Goal: Information Seeking & Learning: Check status

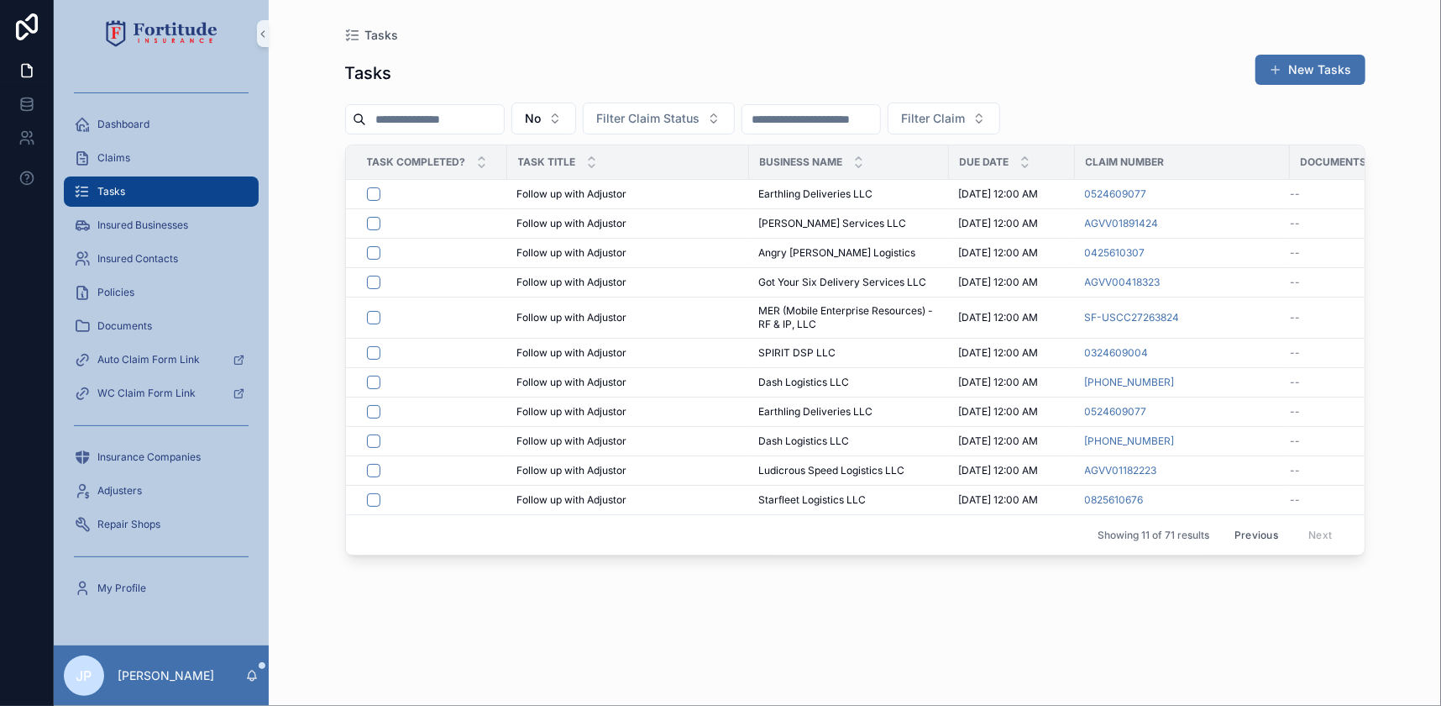
click at [1253, 531] on button "Previous" at bounding box center [1256, 535] width 67 height 26
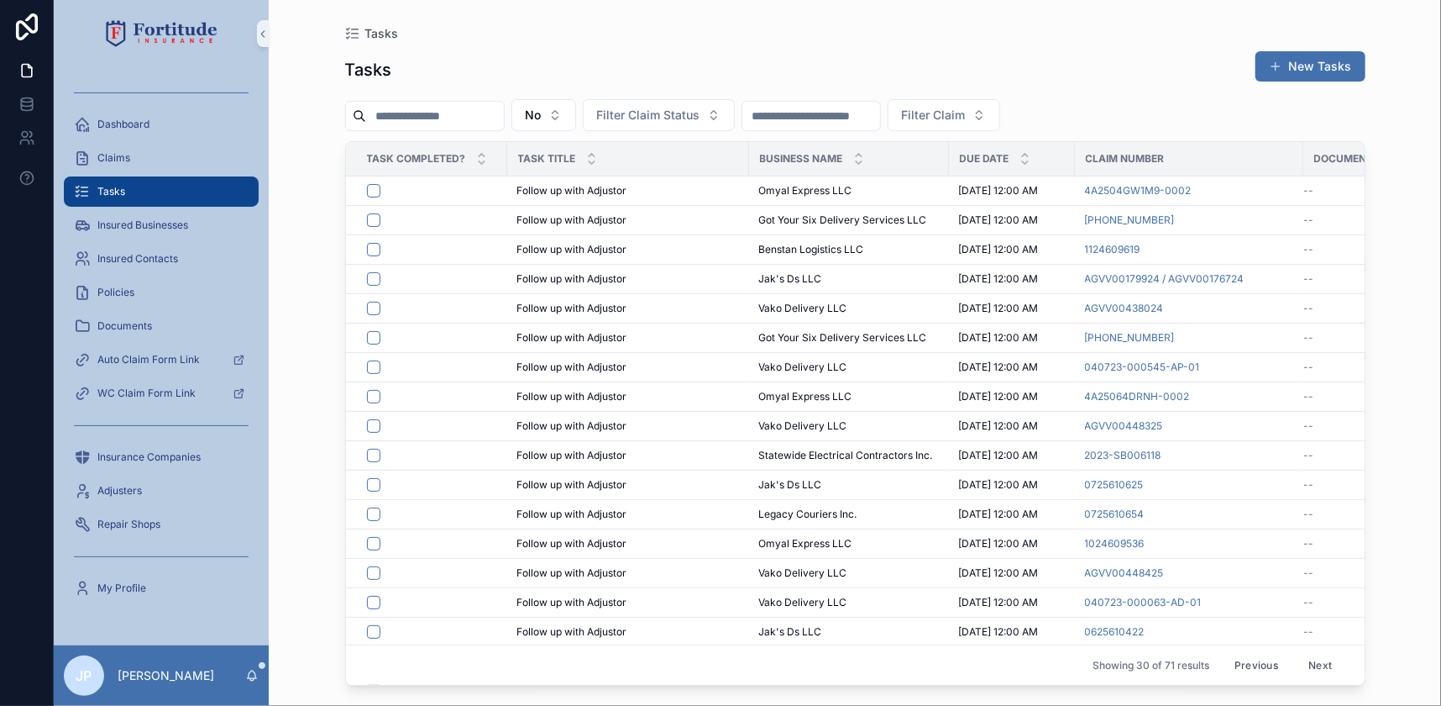
scroll to position [228, 0]
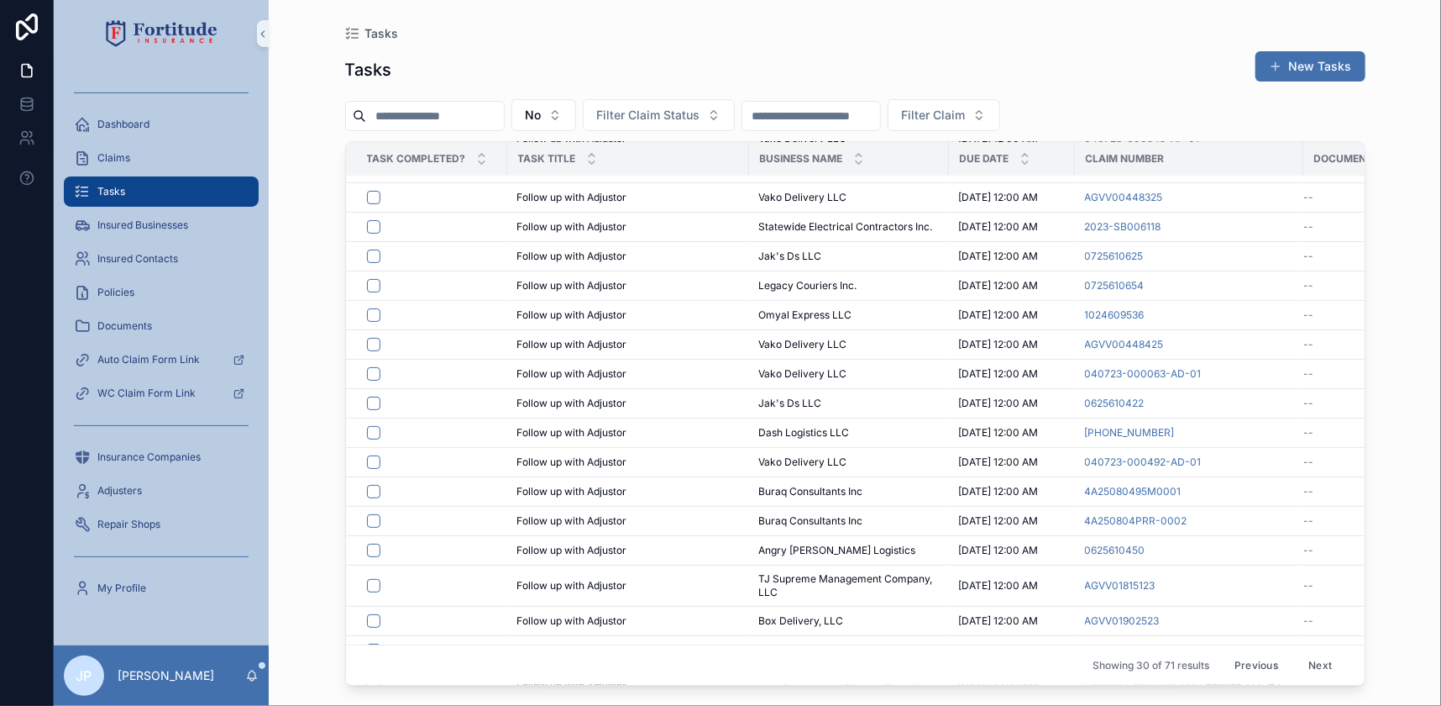
click at [1238, 652] on button "Previous" at bounding box center [1256, 665] width 67 height 26
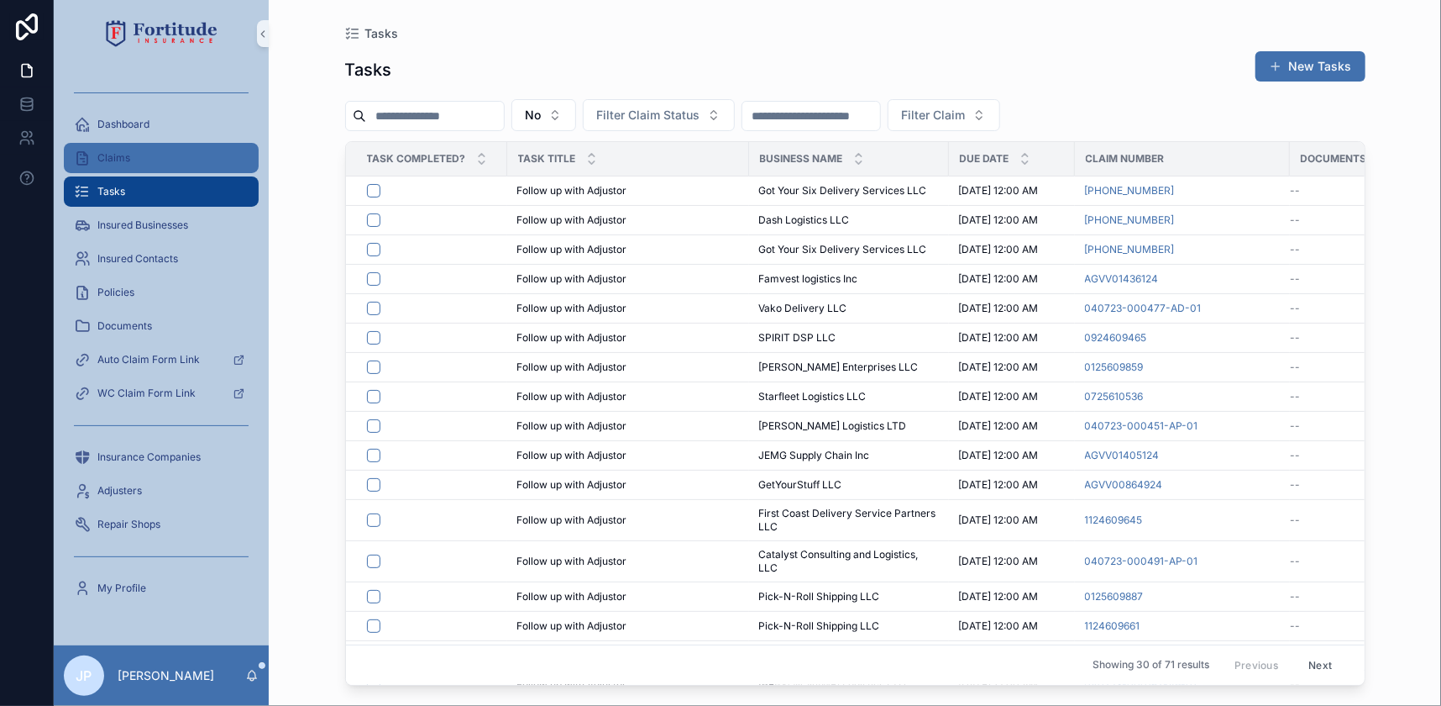
click at [202, 162] on div "Claims" at bounding box center [161, 157] width 175 height 27
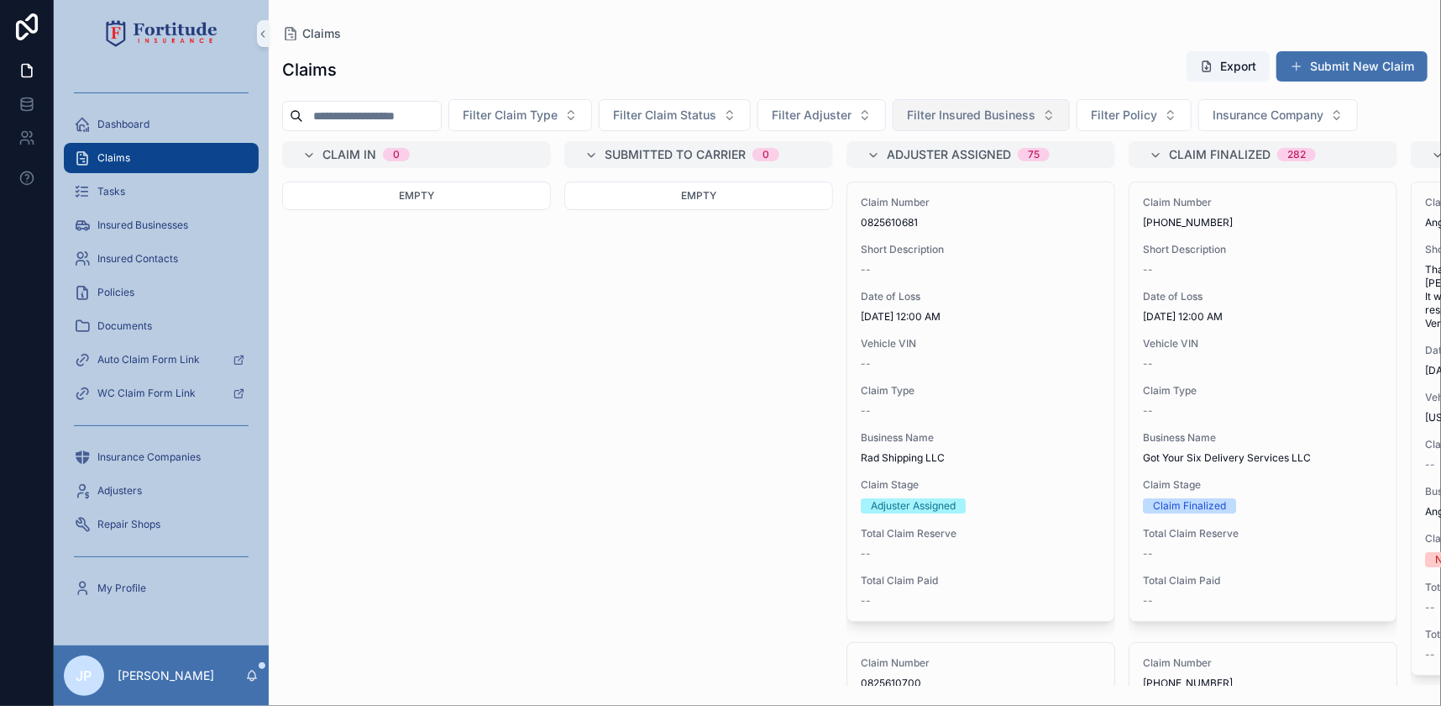
click at [1010, 118] on span "Filter Insured Business" at bounding box center [971, 115] width 129 height 17
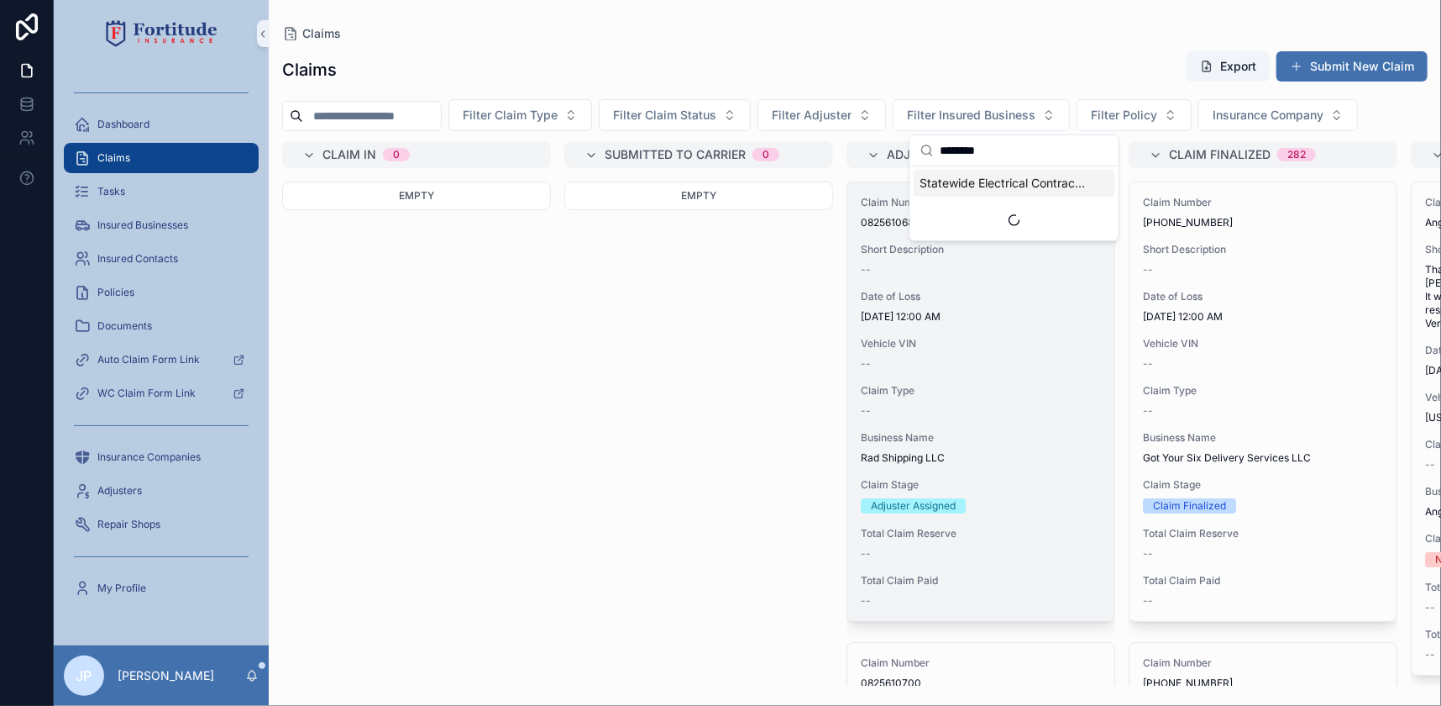
type input "*********"
click at [963, 184] on div "Claim Number 0825610681 Short Description -- Date of Loss [DATE] 12:00 AM Vehic…" at bounding box center [981, 401] width 267 height 438
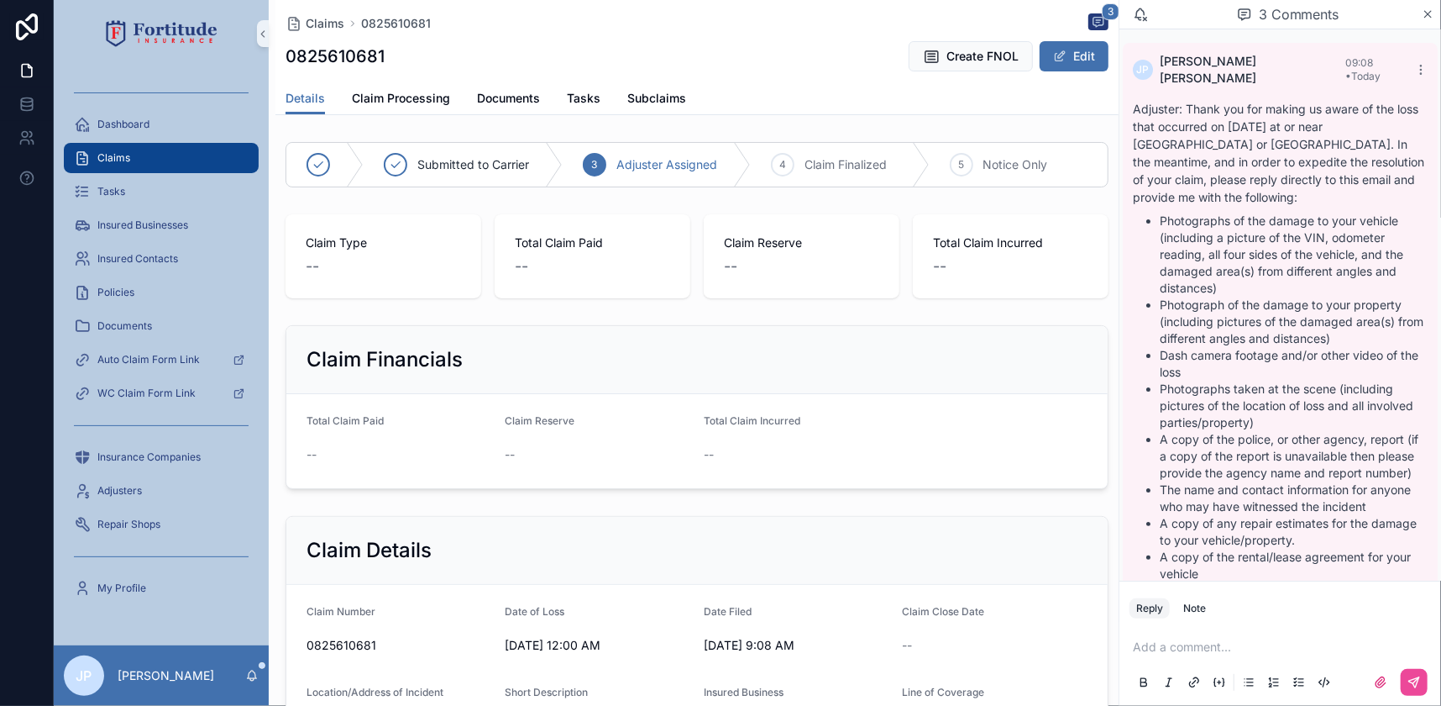
scroll to position [494, 0]
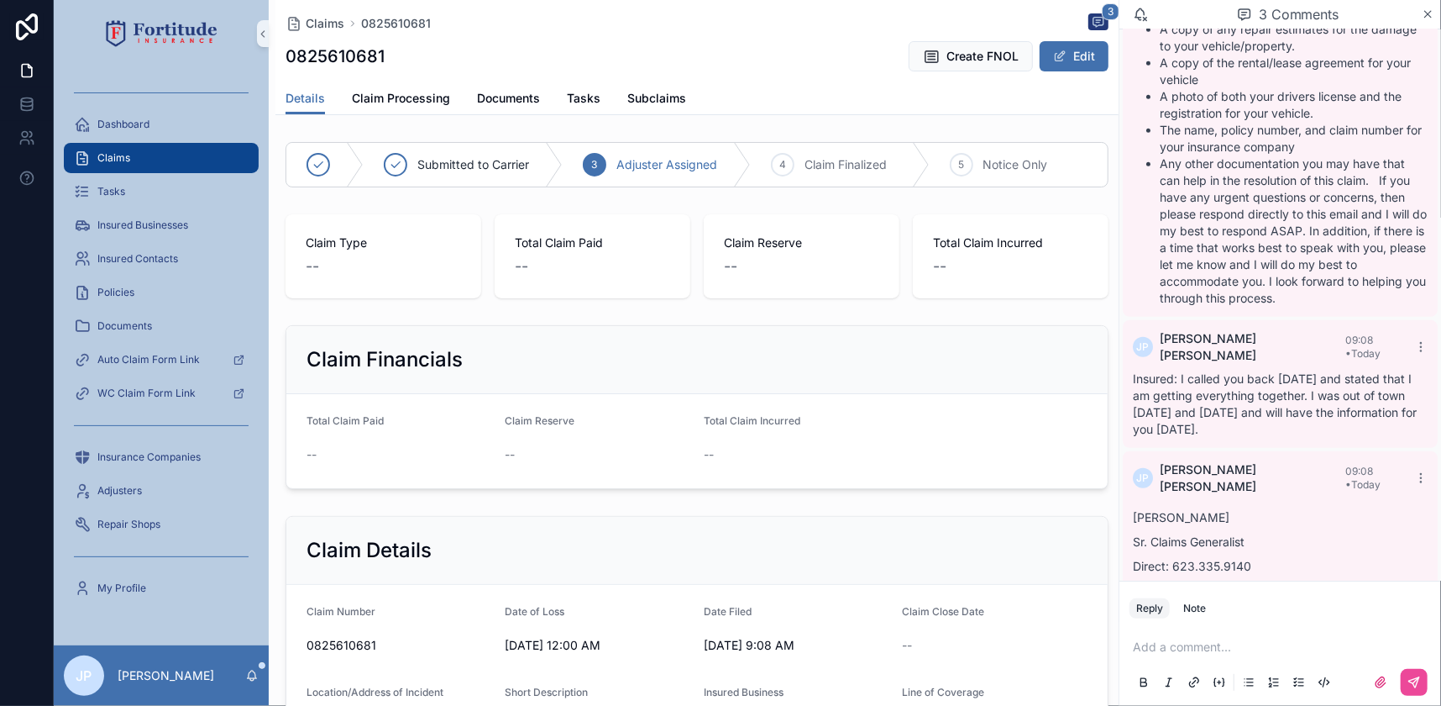
click at [226, 159] on div "Claims" at bounding box center [161, 157] width 175 height 27
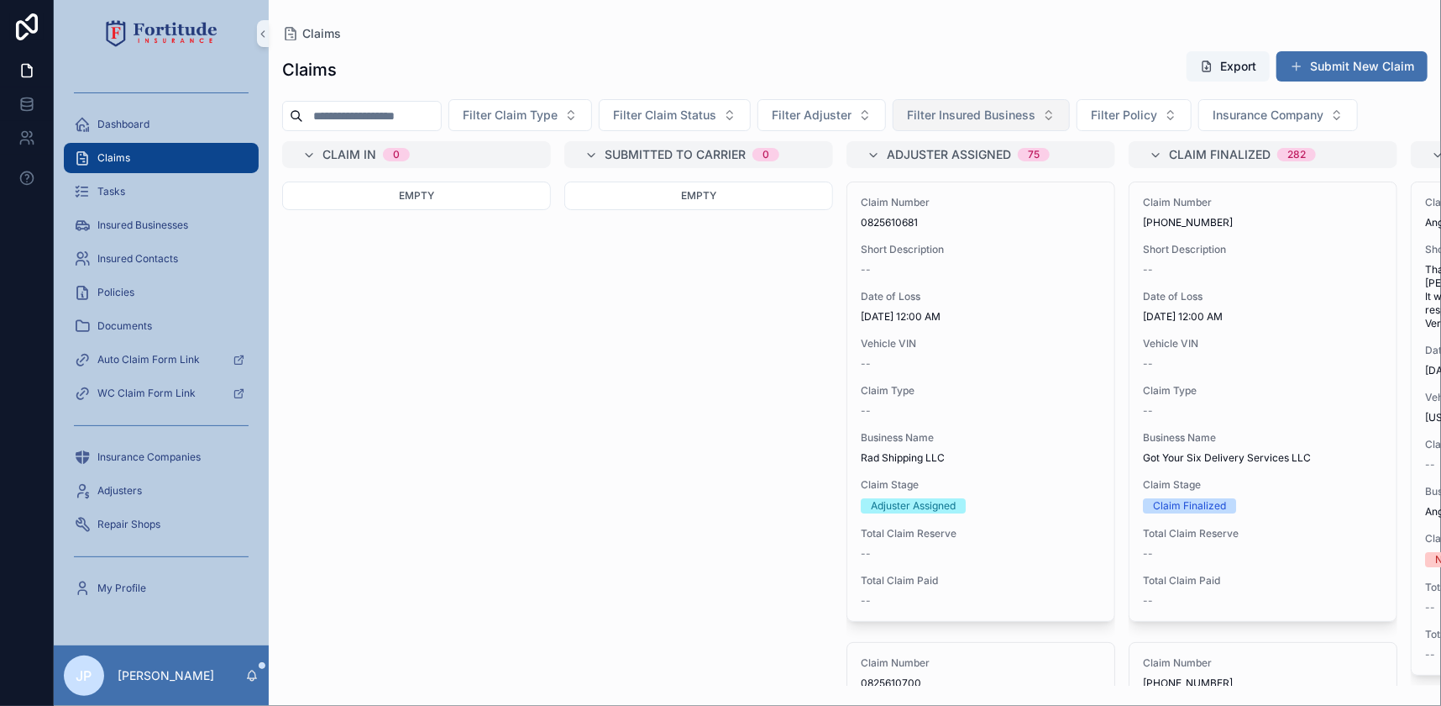
click at [975, 114] on span "Filter Insured Business" at bounding box center [971, 115] width 129 height 17
type input "******"
click at [969, 183] on span "Statewide Electrical Contractors Inc." at bounding box center [1005, 183] width 168 height 17
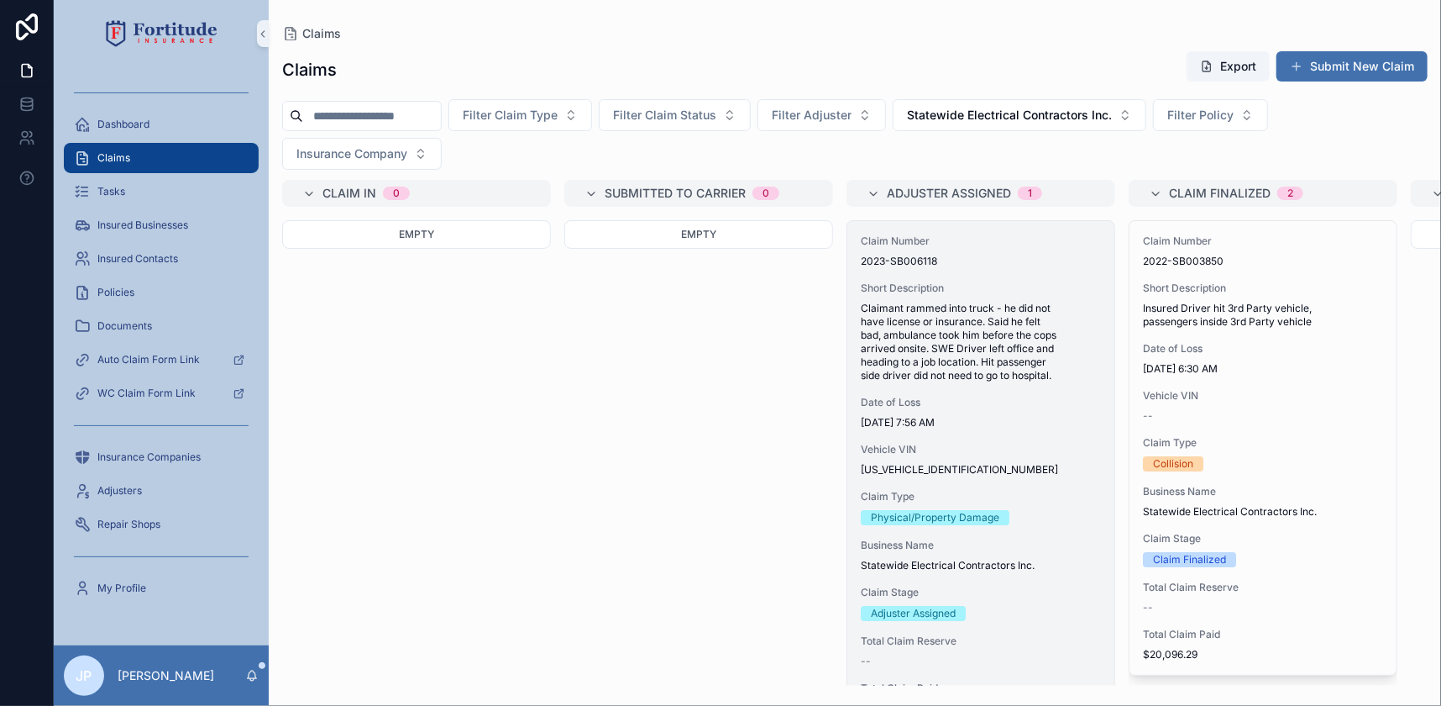
click at [958, 409] on div "Date of Loss [DATE] 7:56 AM" at bounding box center [981, 413] width 240 height 34
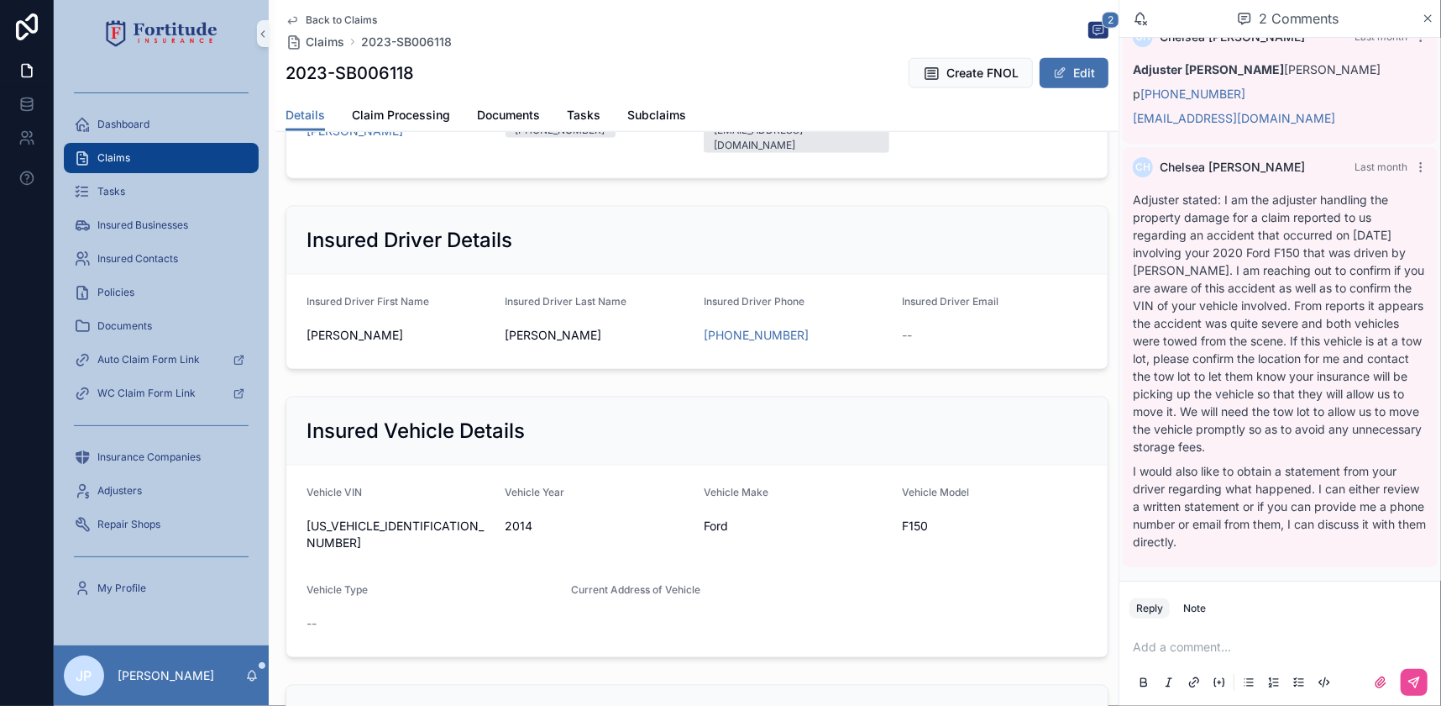
scroll to position [1374, 0]
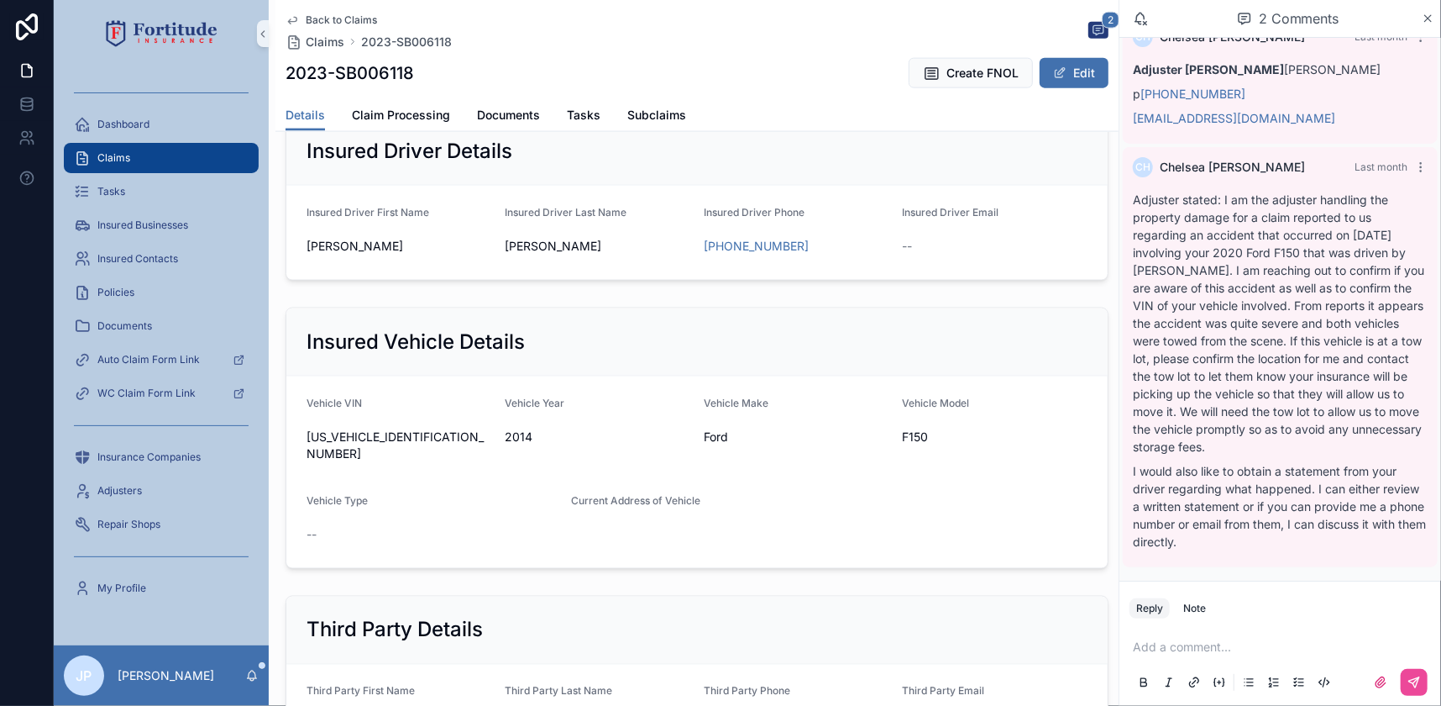
click at [379, 428] on span "[US_VEHICLE_IDENTIFICATION_NUMBER]" at bounding box center [400, 445] width 186 height 34
copy span "[US_VEHICLE_IDENTIFICATION_NUMBER]"
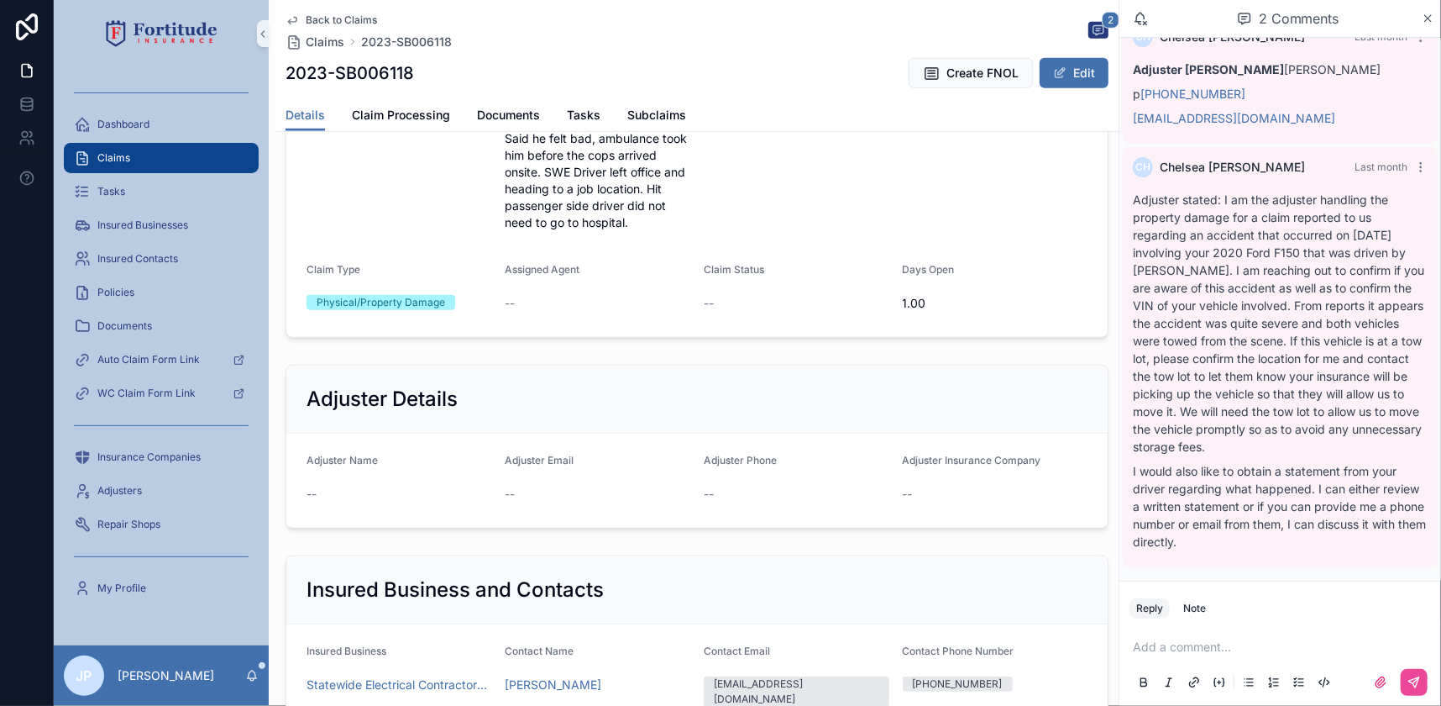
scroll to position [611, 0]
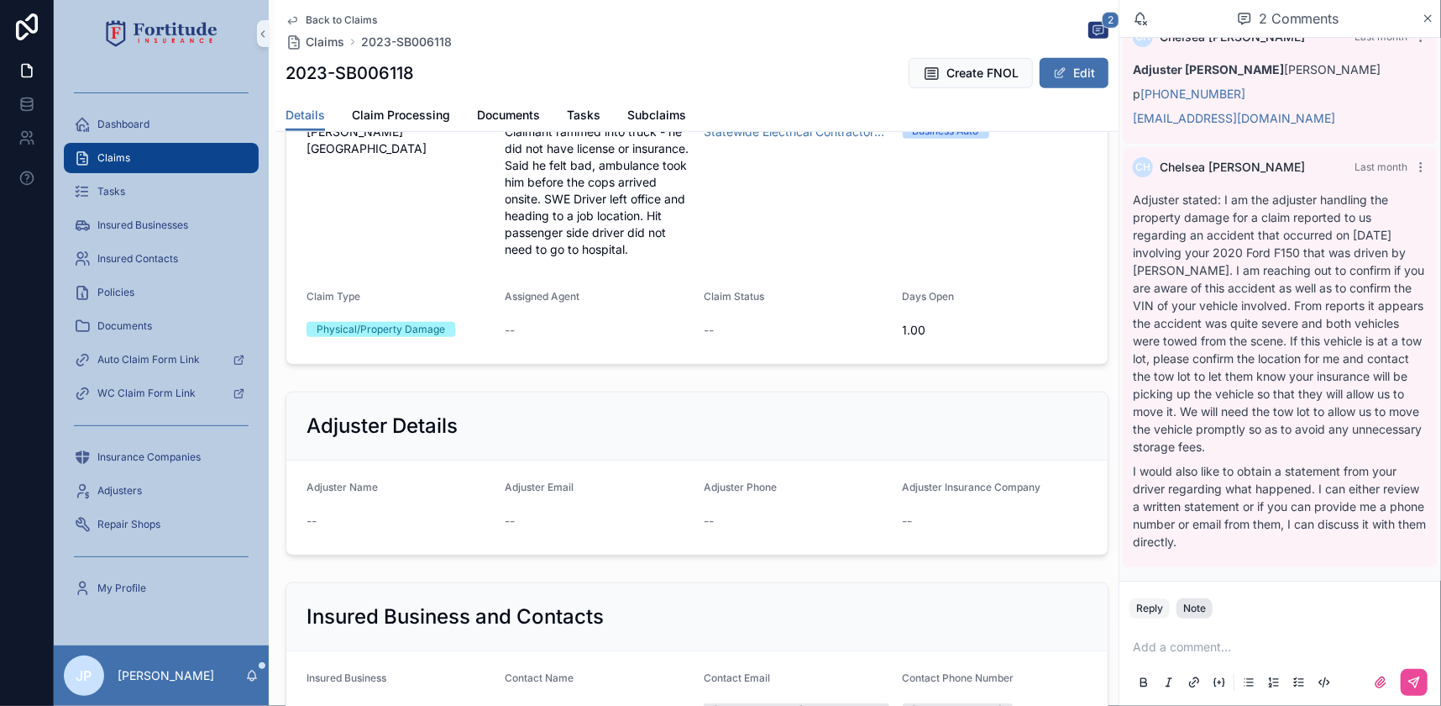
click at [1184, 611] on div "Note" at bounding box center [1195, 607] width 23 height 13
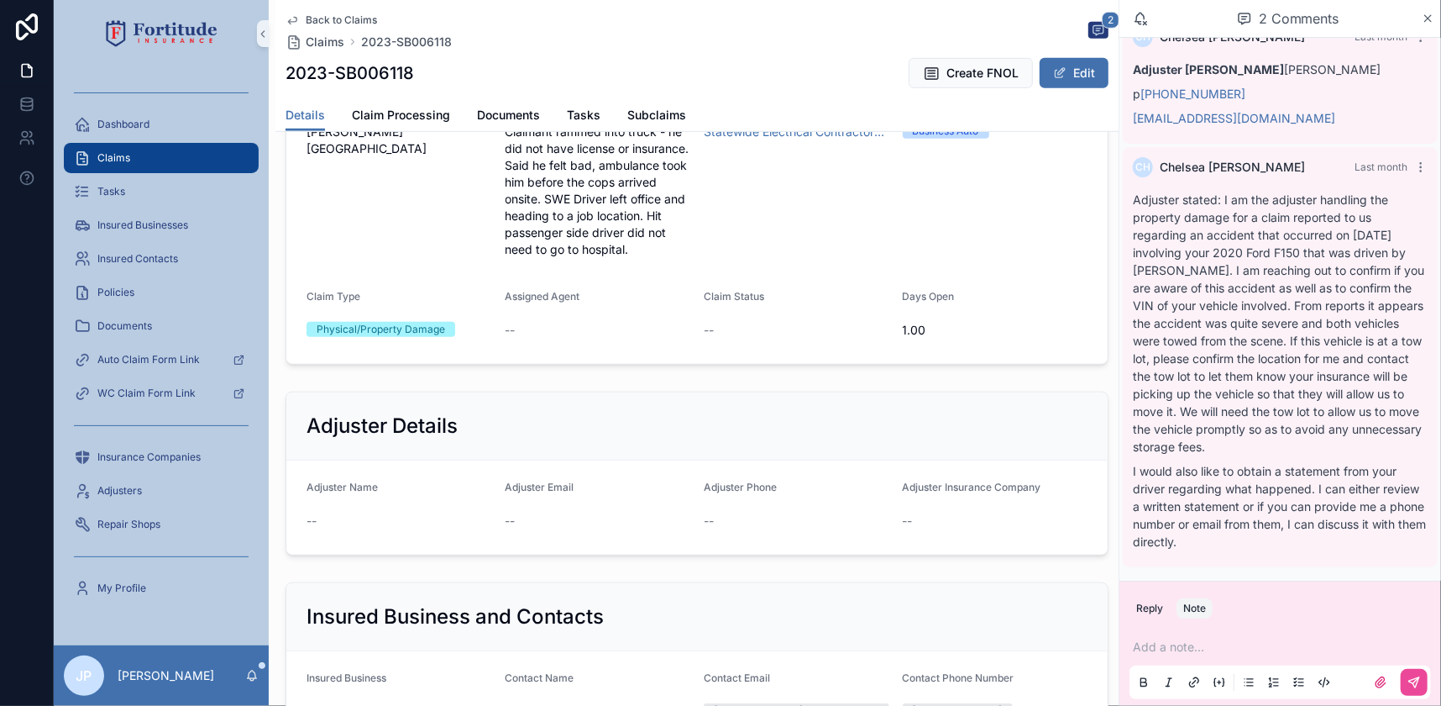
click at [1184, 647] on p "scrollable content" at bounding box center [1284, 646] width 302 height 17
click at [1428, 680] on button "scrollable content" at bounding box center [1414, 682] width 27 height 27
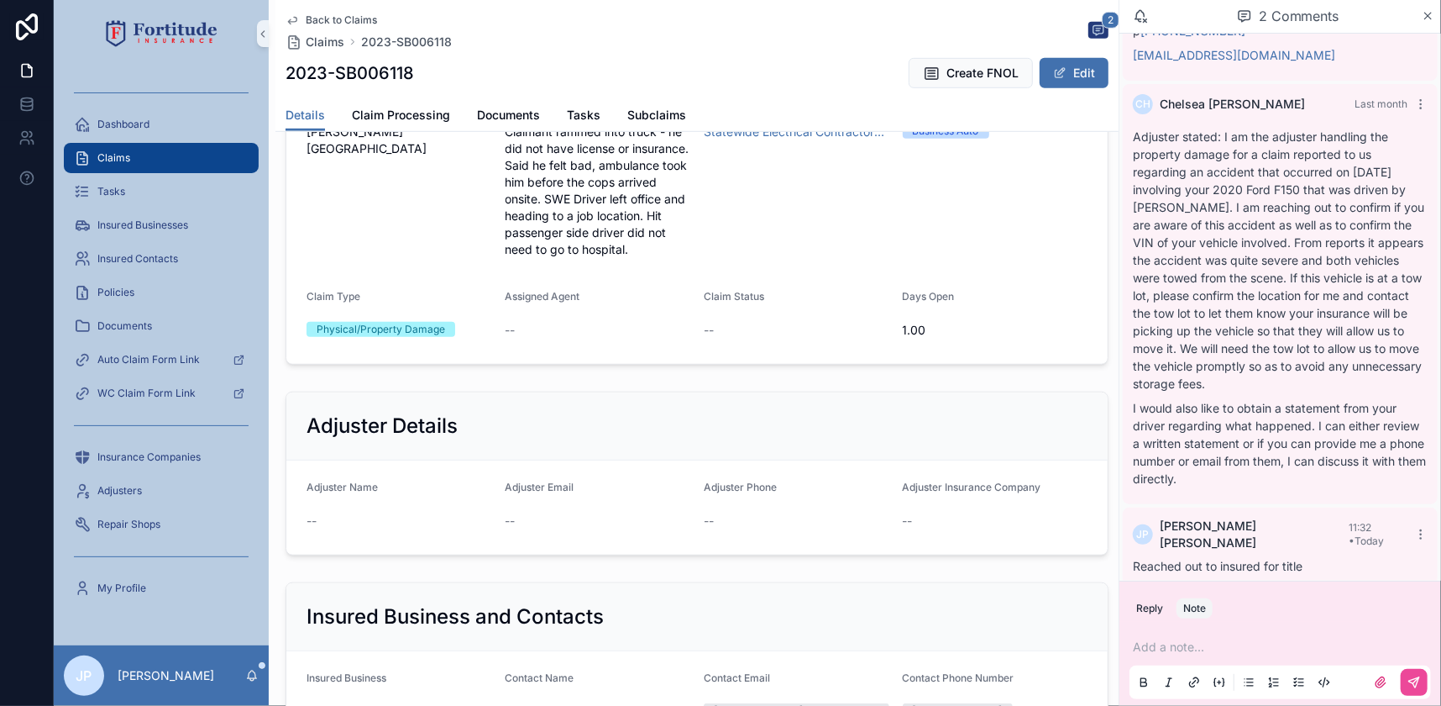
scroll to position [115, 0]
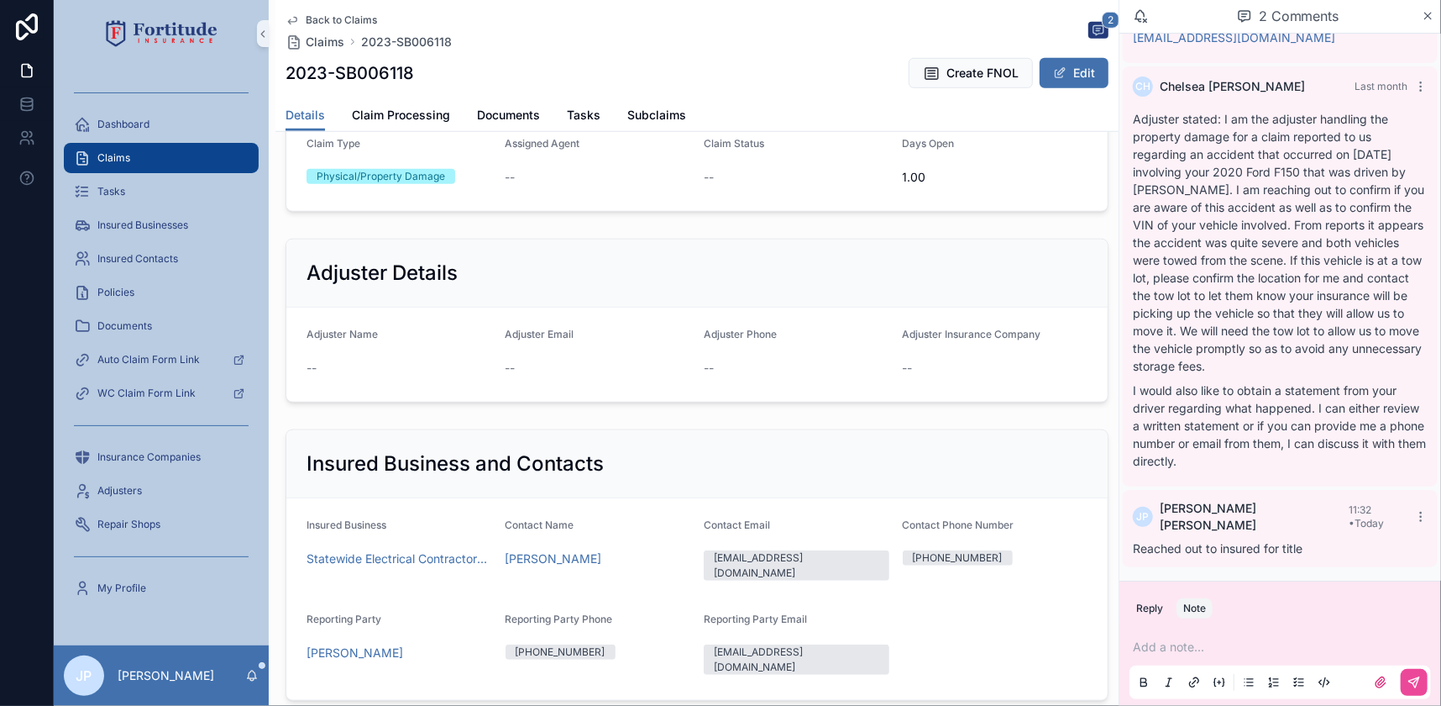
drag, startPoint x: 1071, startPoint y: 72, endPoint x: 829, endPoint y: 221, distance: 283.9
click at [1072, 72] on button "Edit" at bounding box center [1074, 73] width 69 height 30
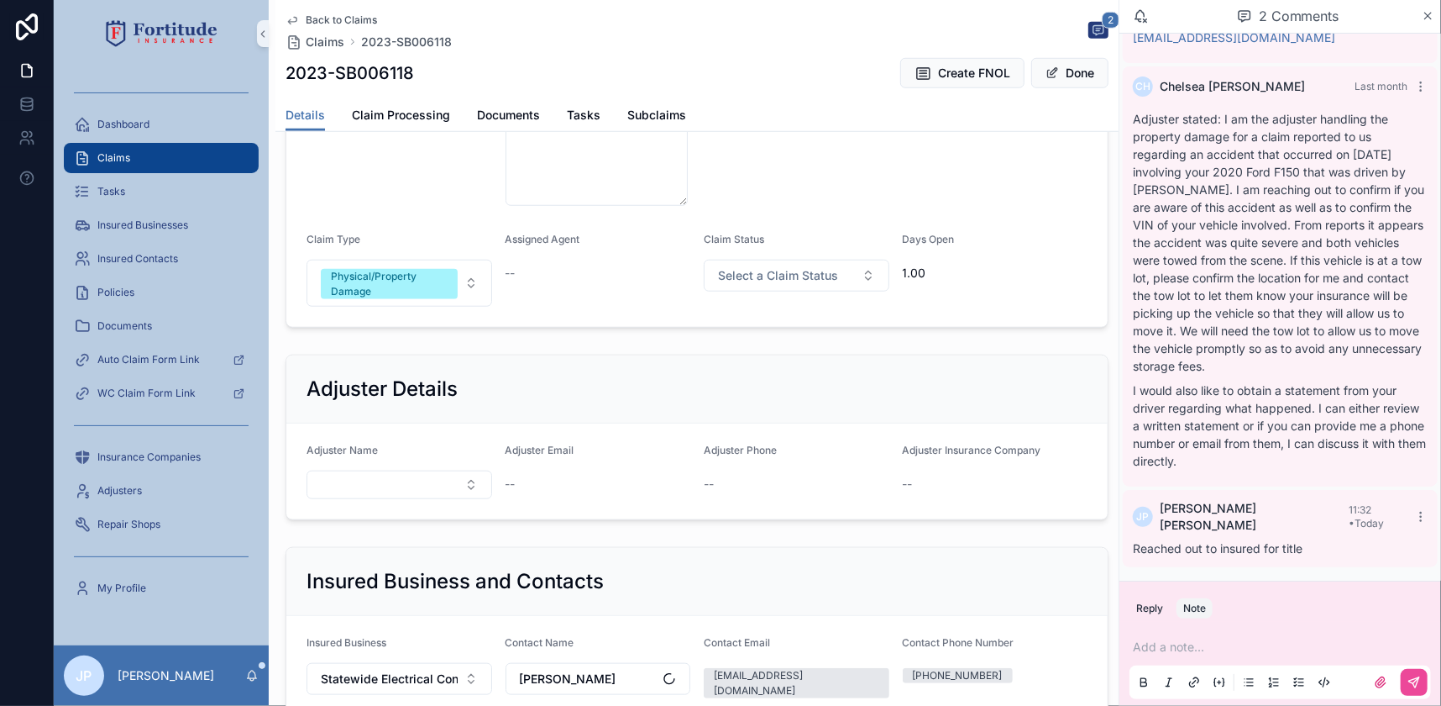
scroll to position [770, 0]
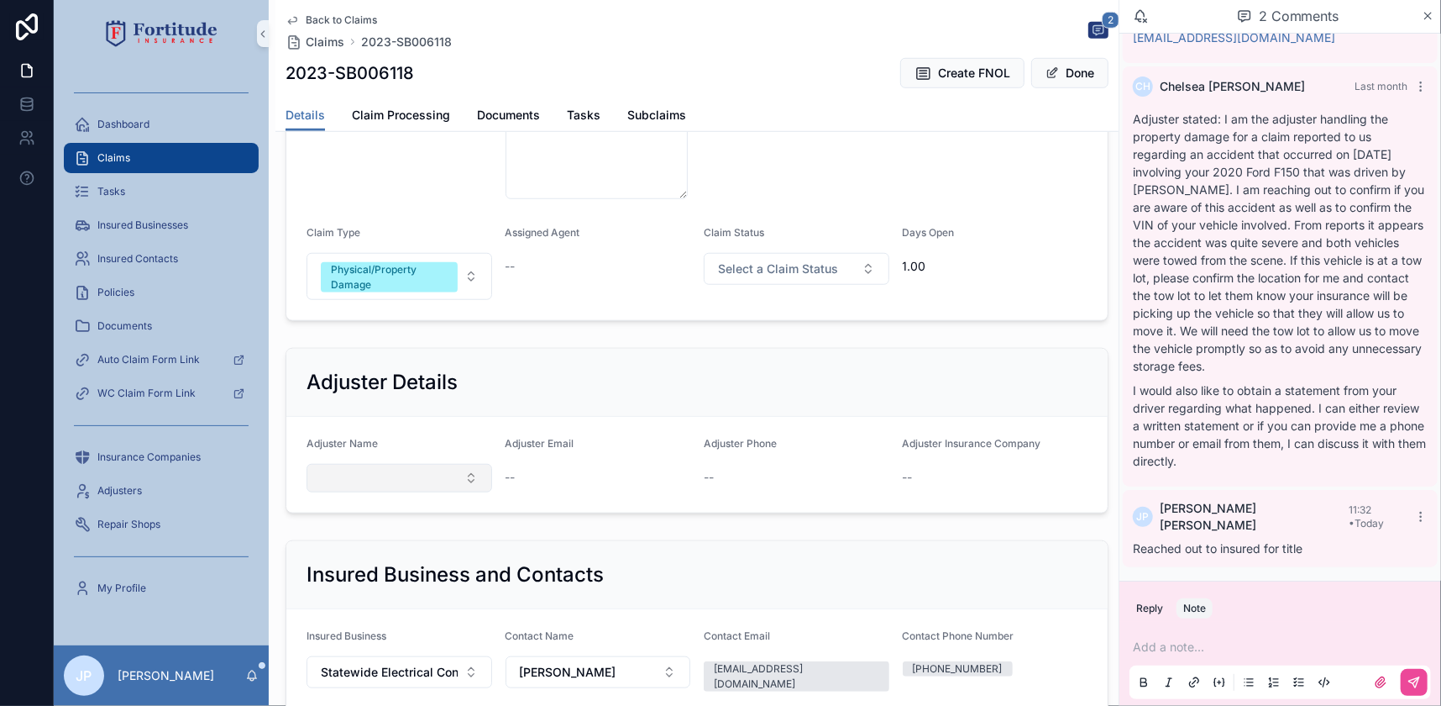
click at [349, 473] on button "Select Button" at bounding box center [400, 478] width 186 height 29
type input "*"
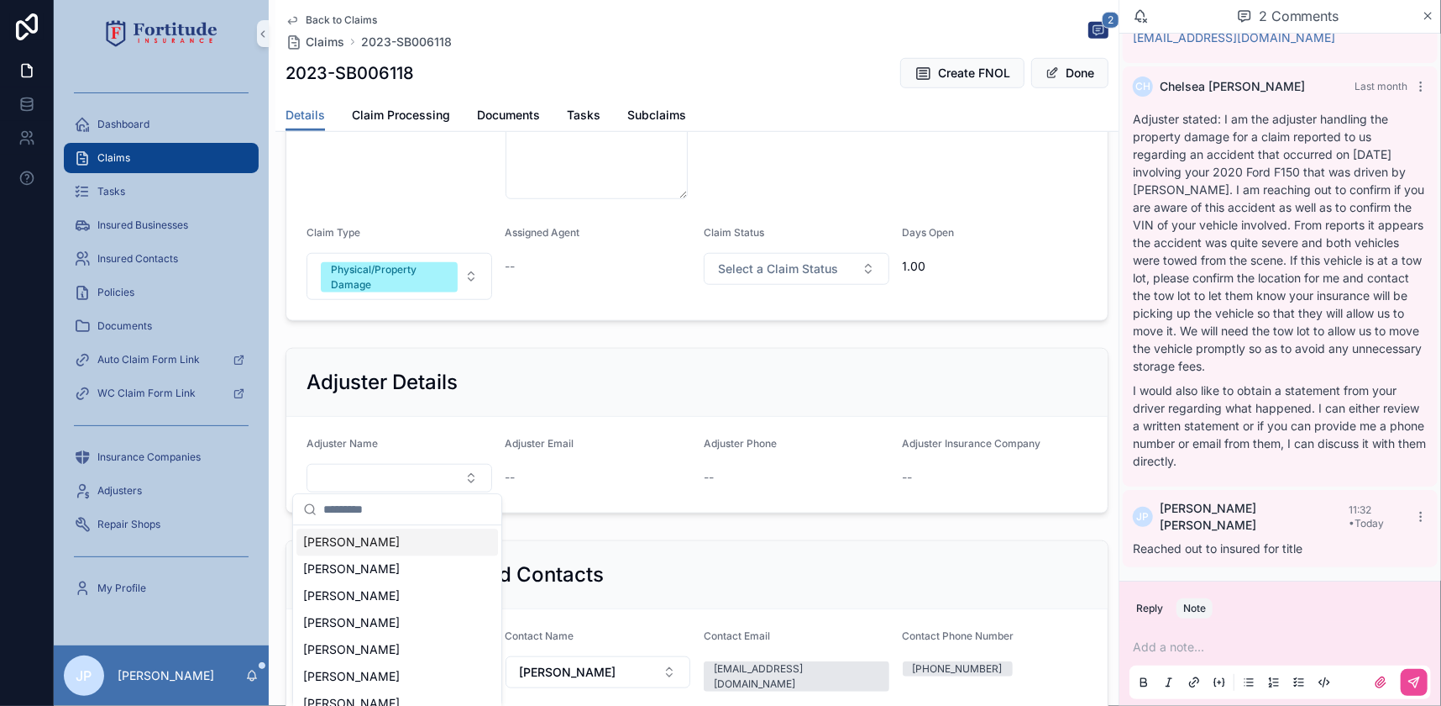
click at [437, 396] on div "Adjuster Details" at bounding box center [696, 383] width 821 height 68
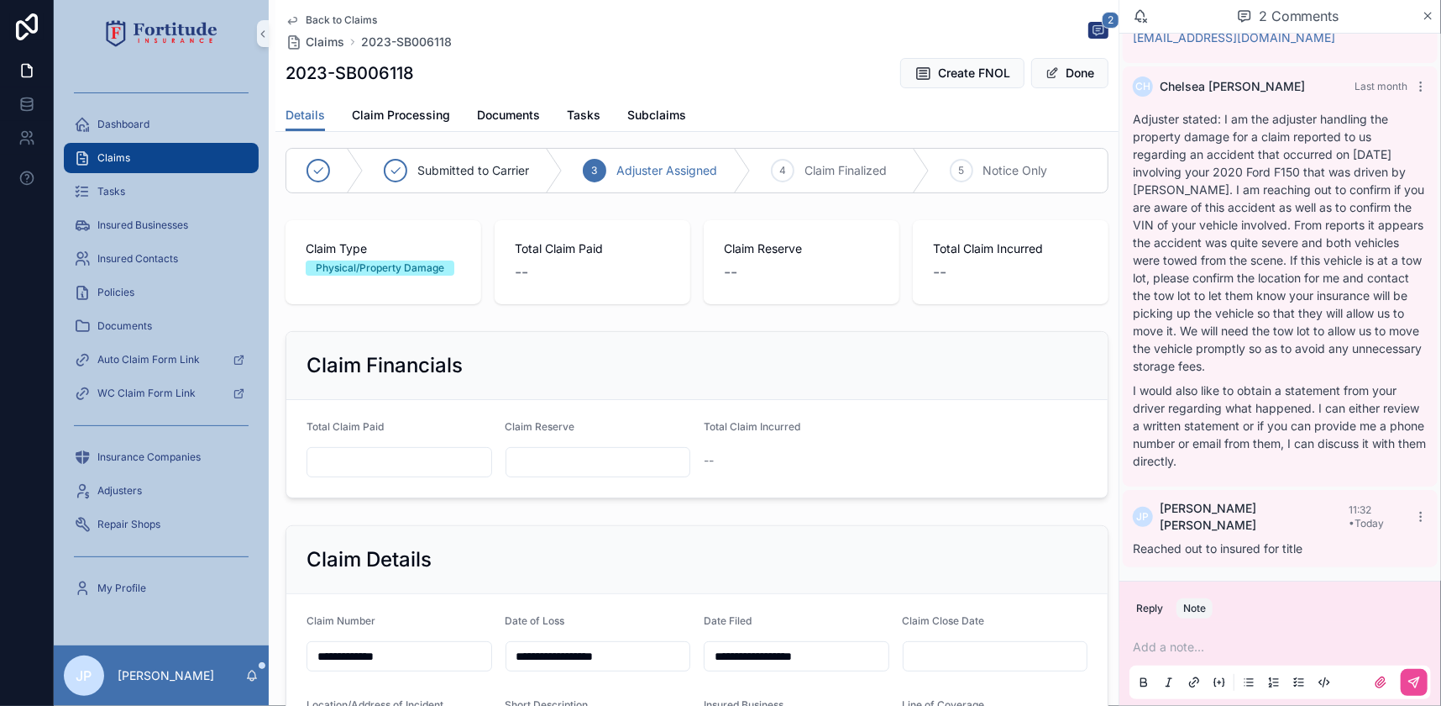
scroll to position [7, 0]
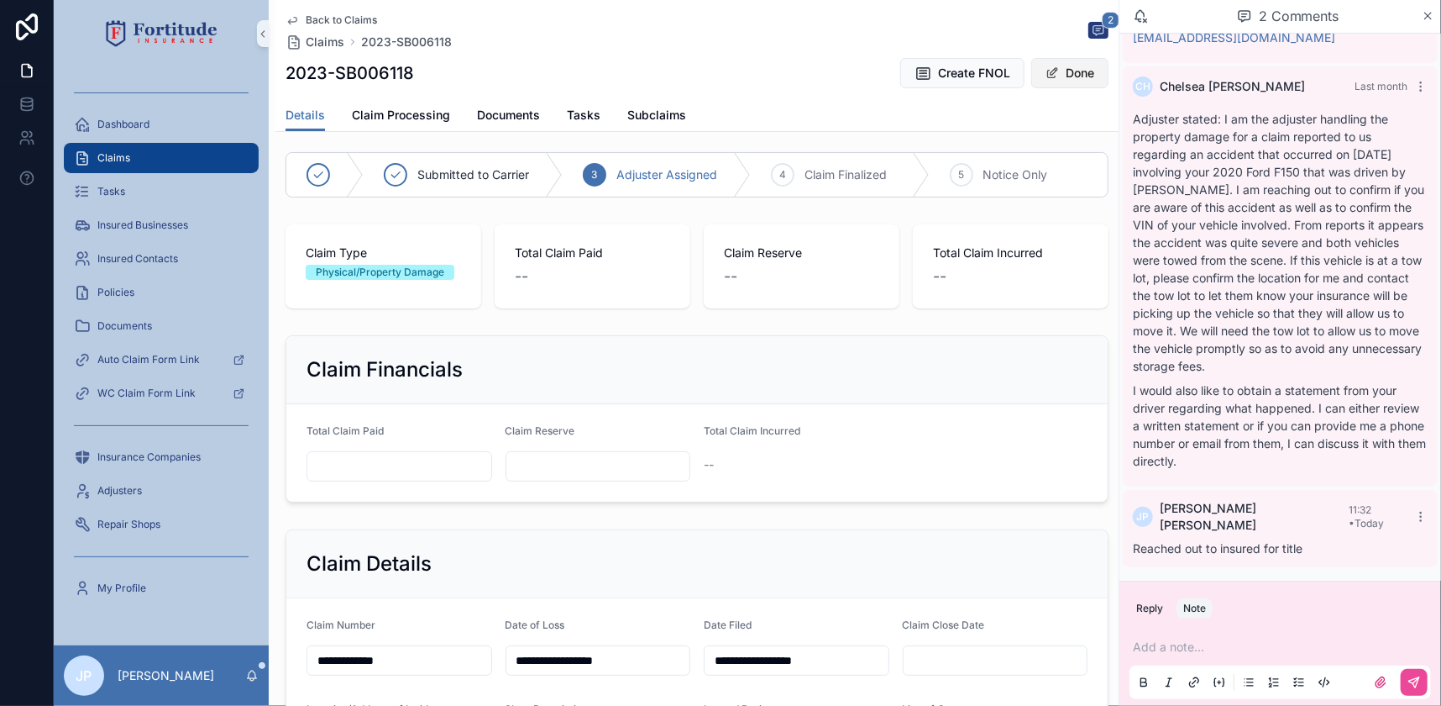
click at [1052, 78] on button "Done" at bounding box center [1069, 73] width 77 height 30
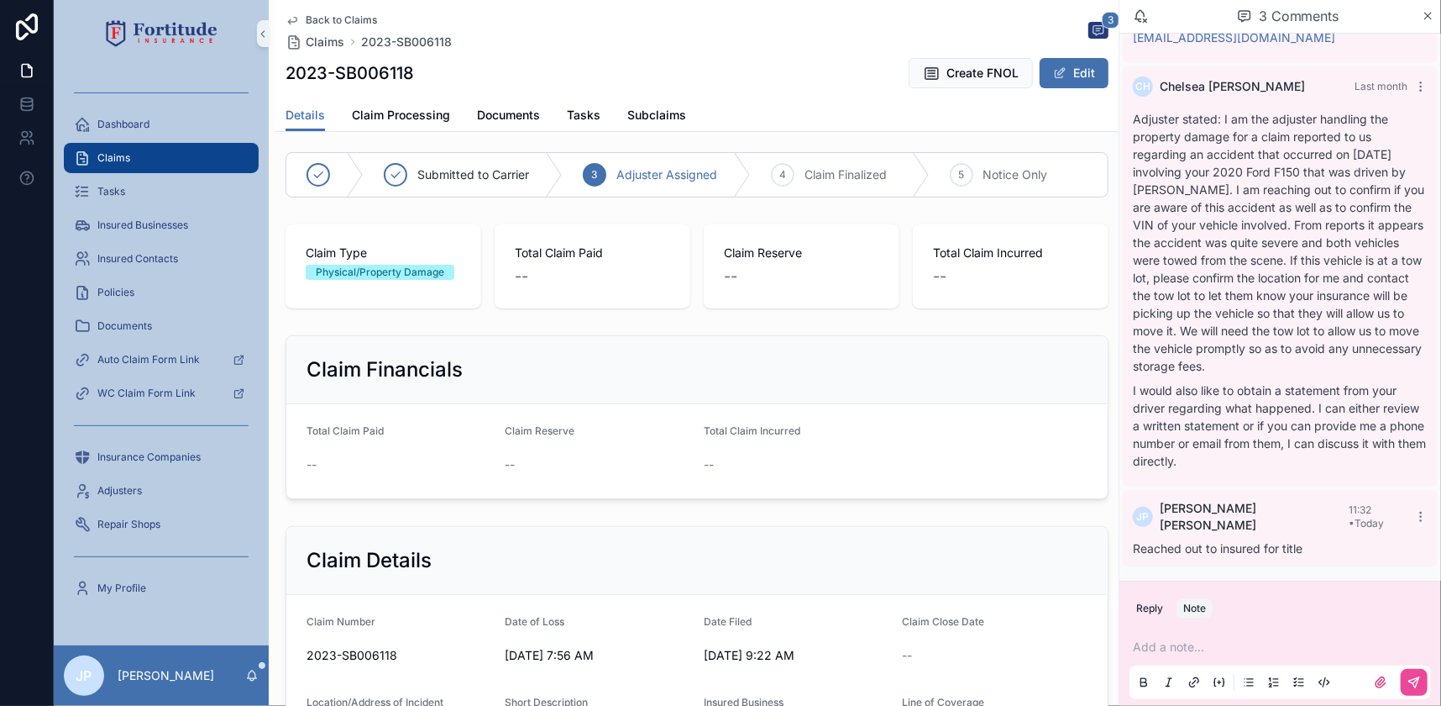
click at [601, 114] on div "Details Claim Processing Documents Tasks Subclaims" at bounding box center [697, 115] width 823 height 32
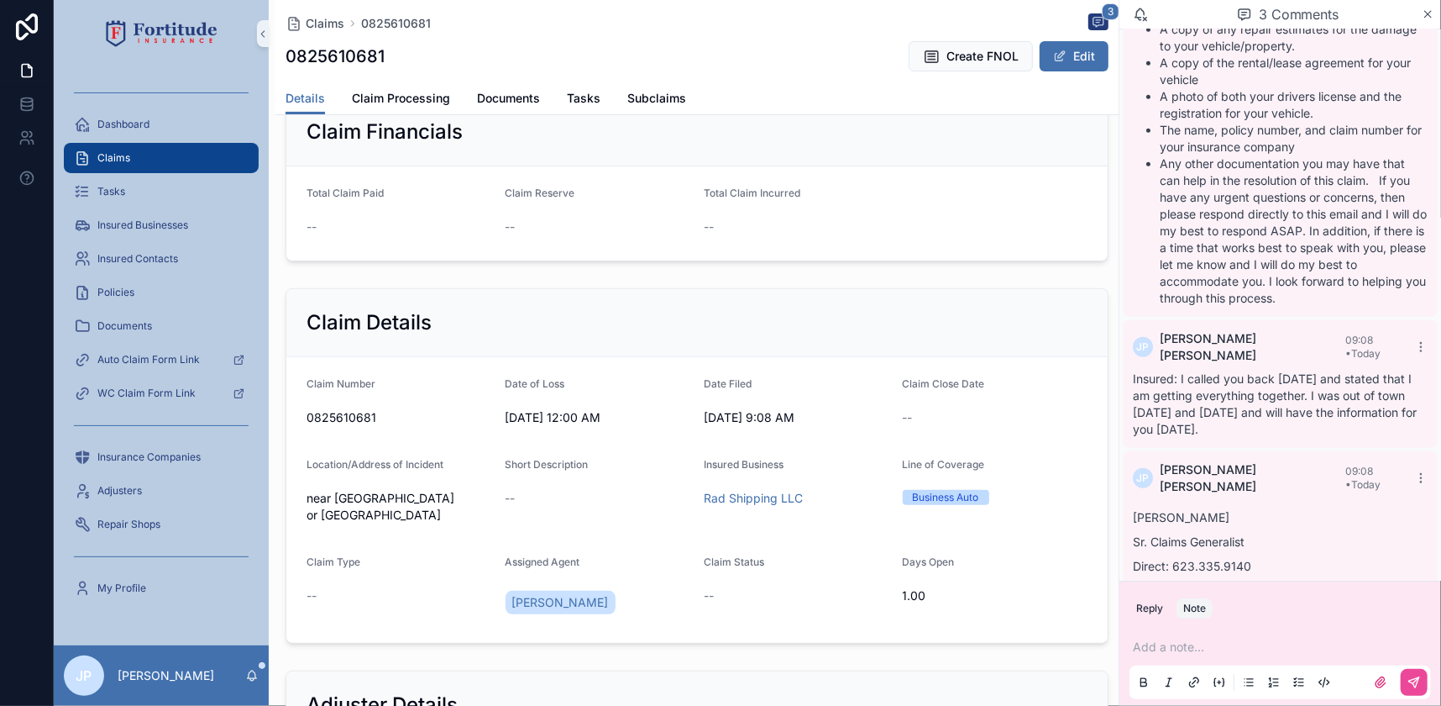
scroll to position [228, 0]
click at [349, 414] on span "0825610681" at bounding box center [400, 416] width 186 height 17
copy span "0825610681"
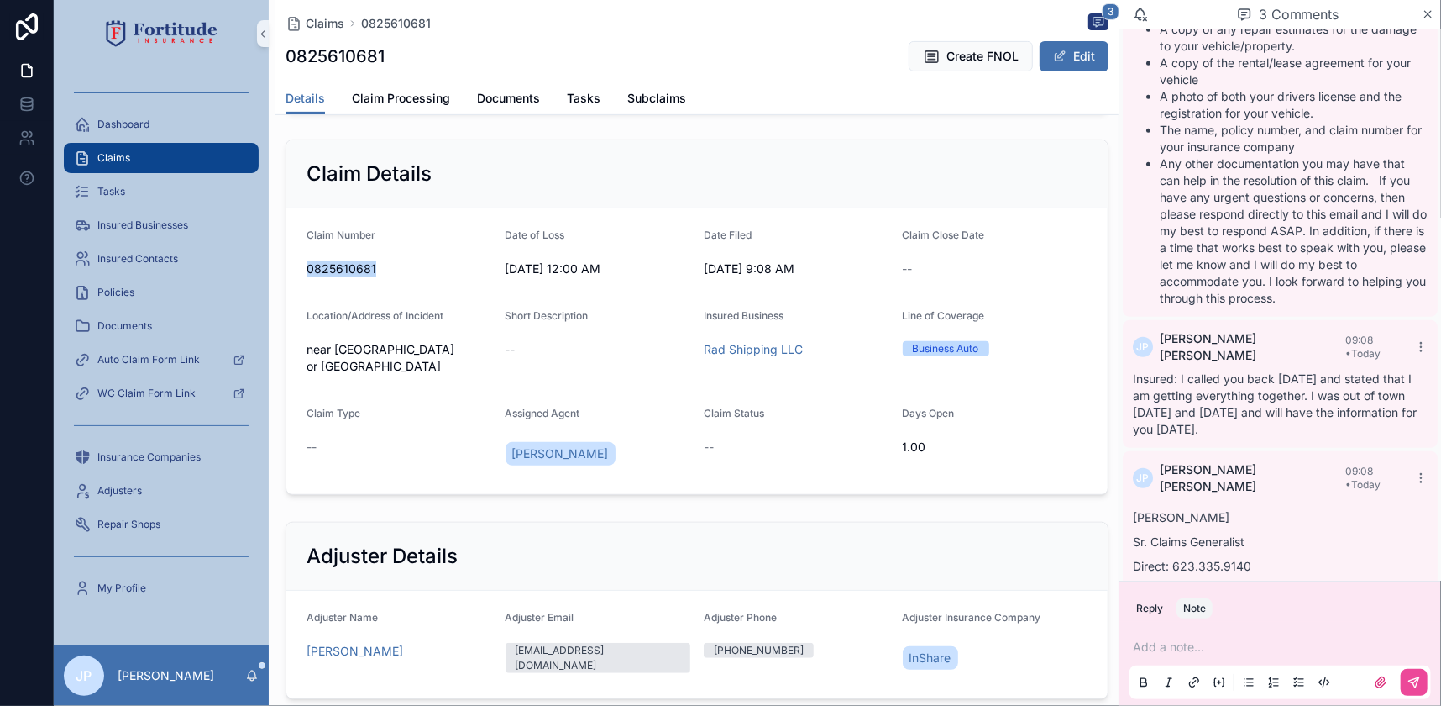
scroll to position [381, 0]
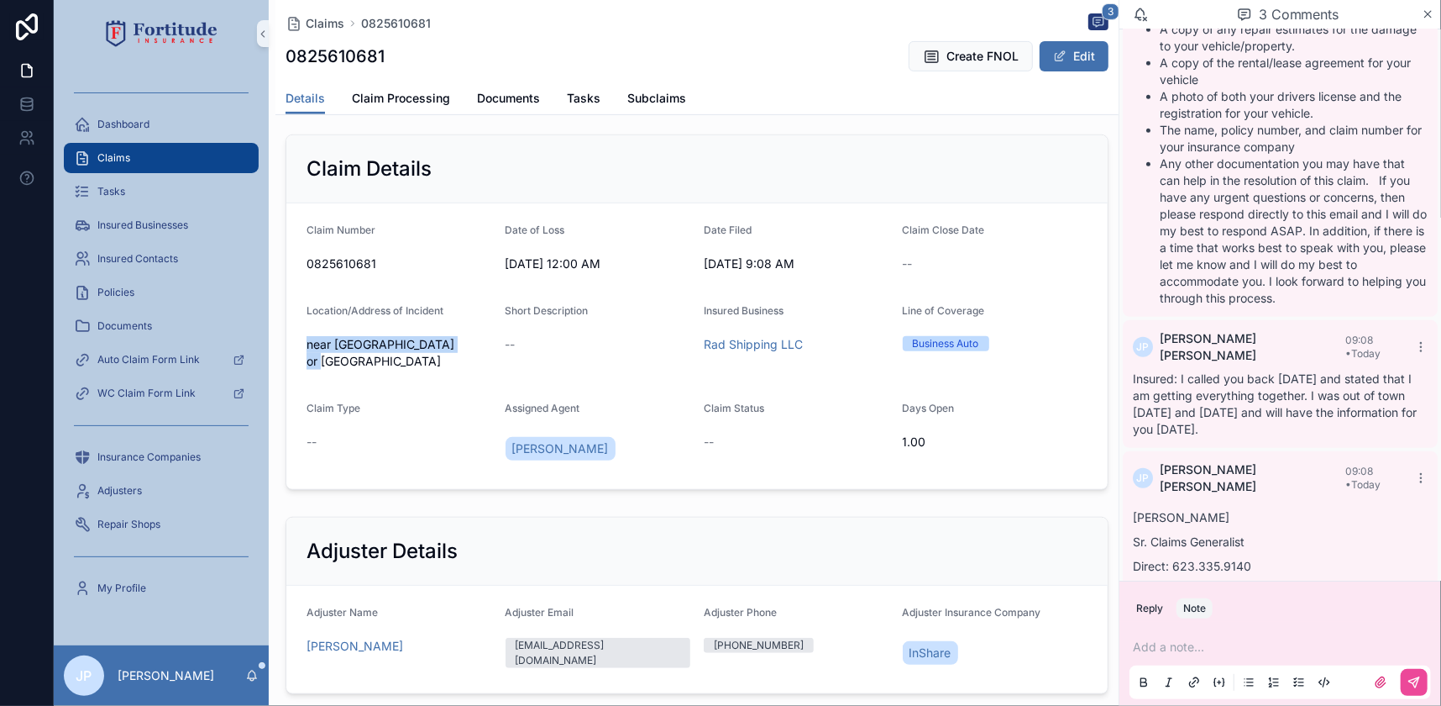
drag, startPoint x: 307, startPoint y: 343, endPoint x: 471, endPoint y: 333, distance: 164.1
click at [471, 333] on div "near [GEOGRAPHIC_DATA] or [GEOGRAPHIC_DATA]" at bounding box center [400, 353] width 186 height 44
copy span "near [GEOGRAPHIC_DATA] or [GEOGRAPHIC_DATA]"
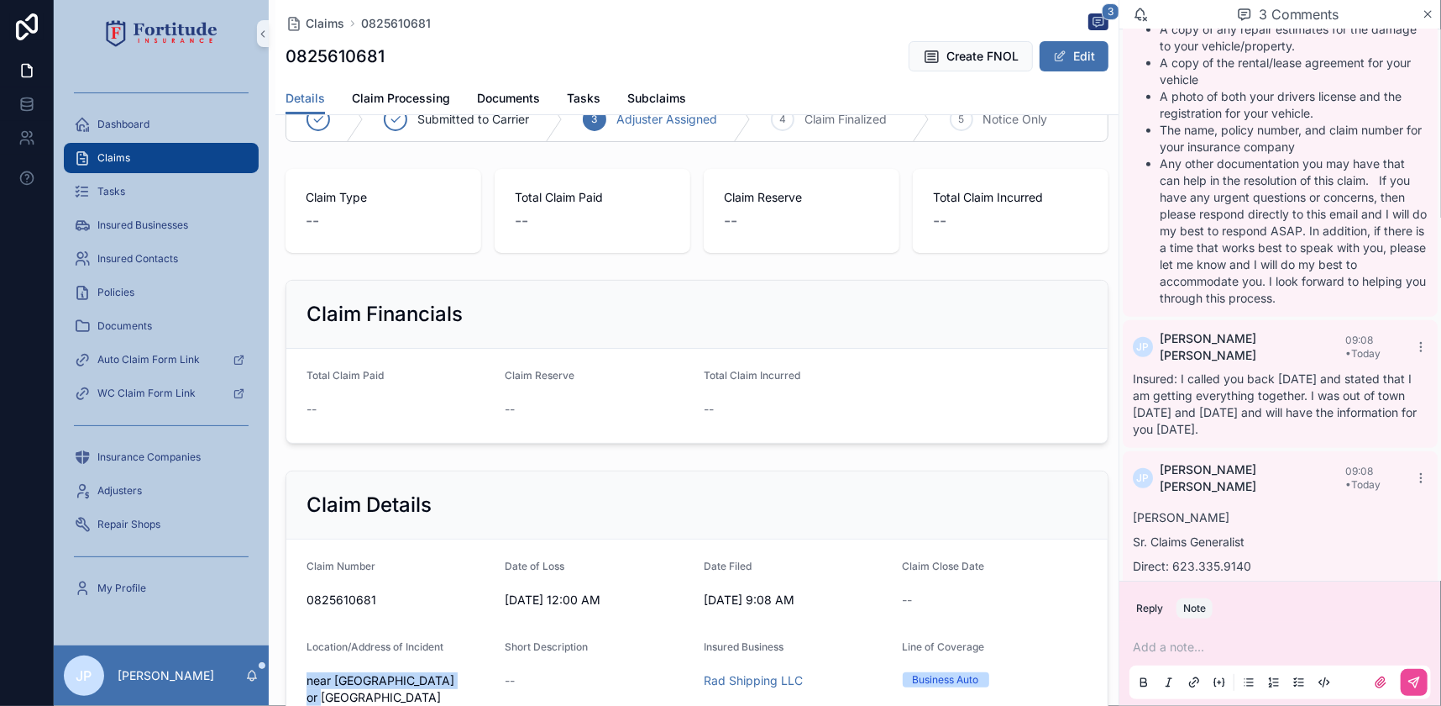
scroll to position [0, 0]
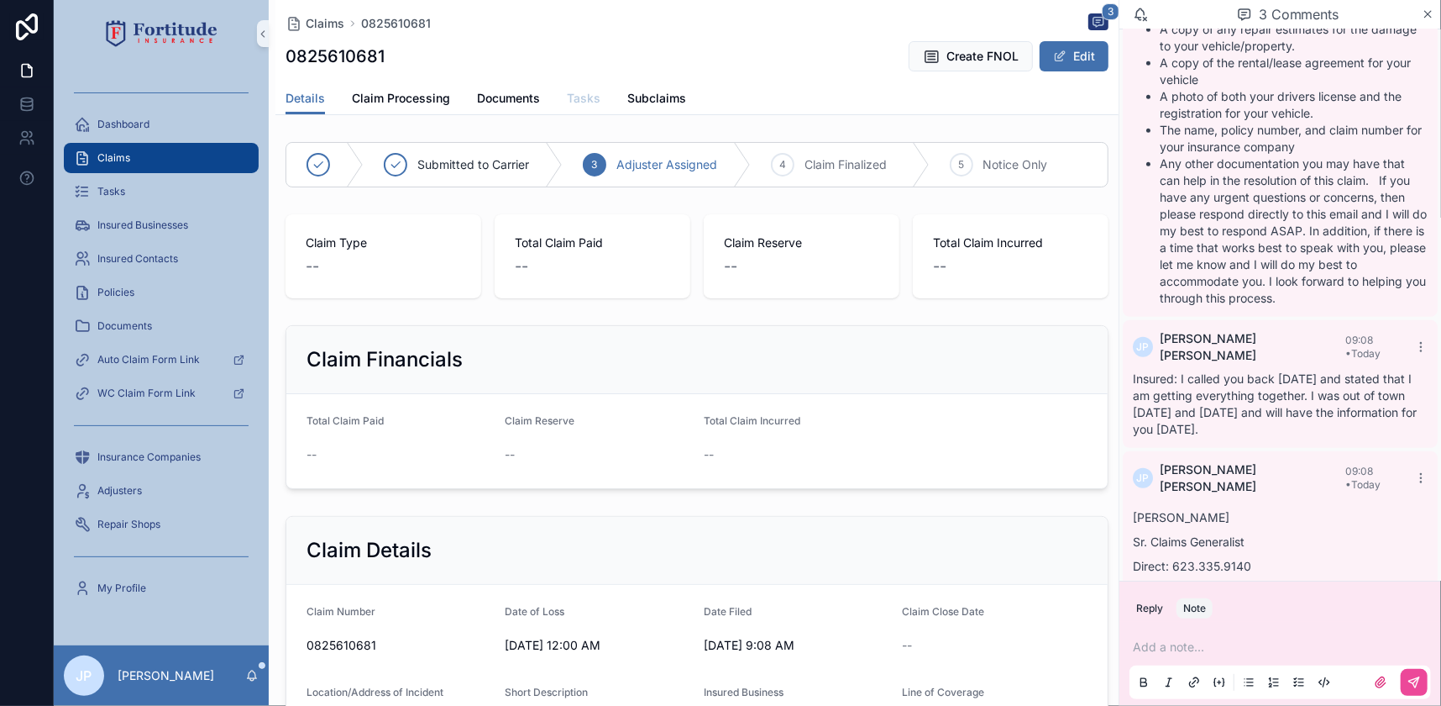
click at [590, 92] on span "Tasks" at bounding box center [584, 98] width 34 height 17
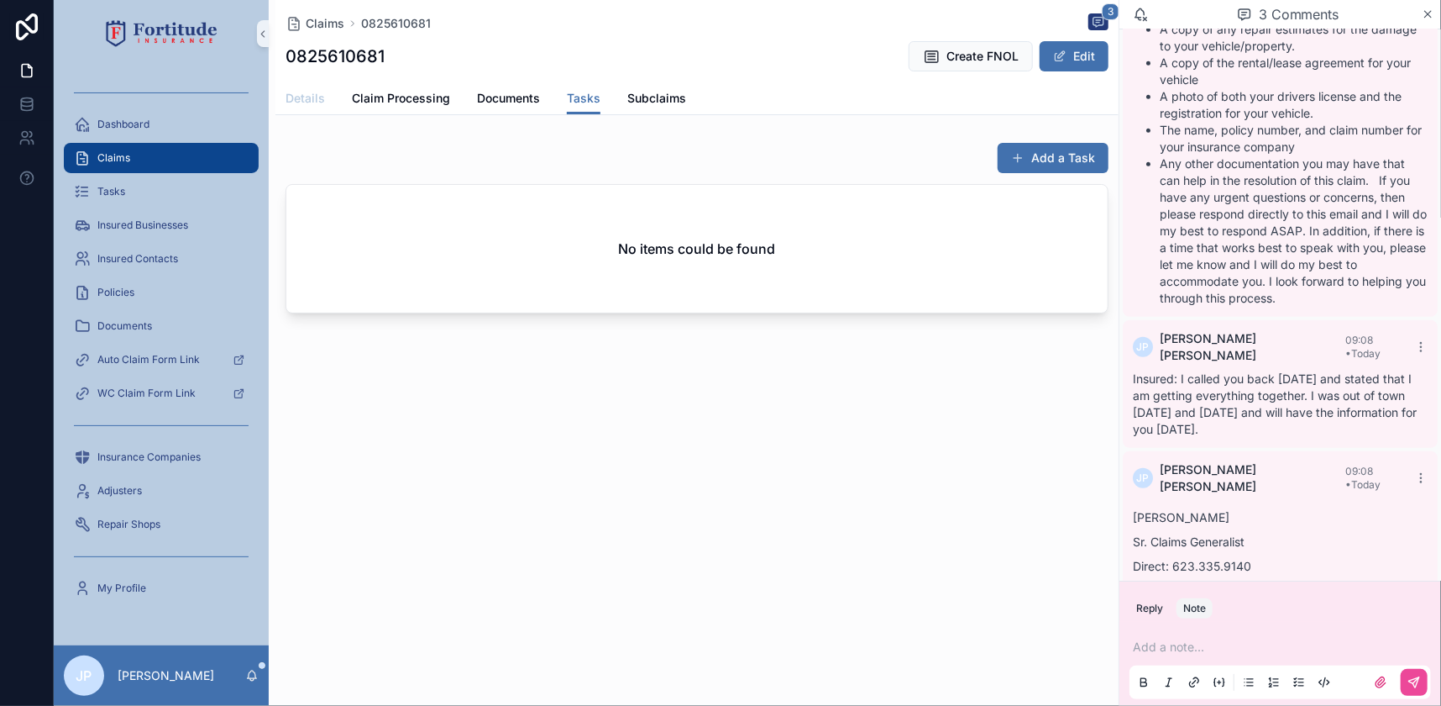
click at [292, 101] on span "Details" at bounding box center [305, 98] width 39 height 17
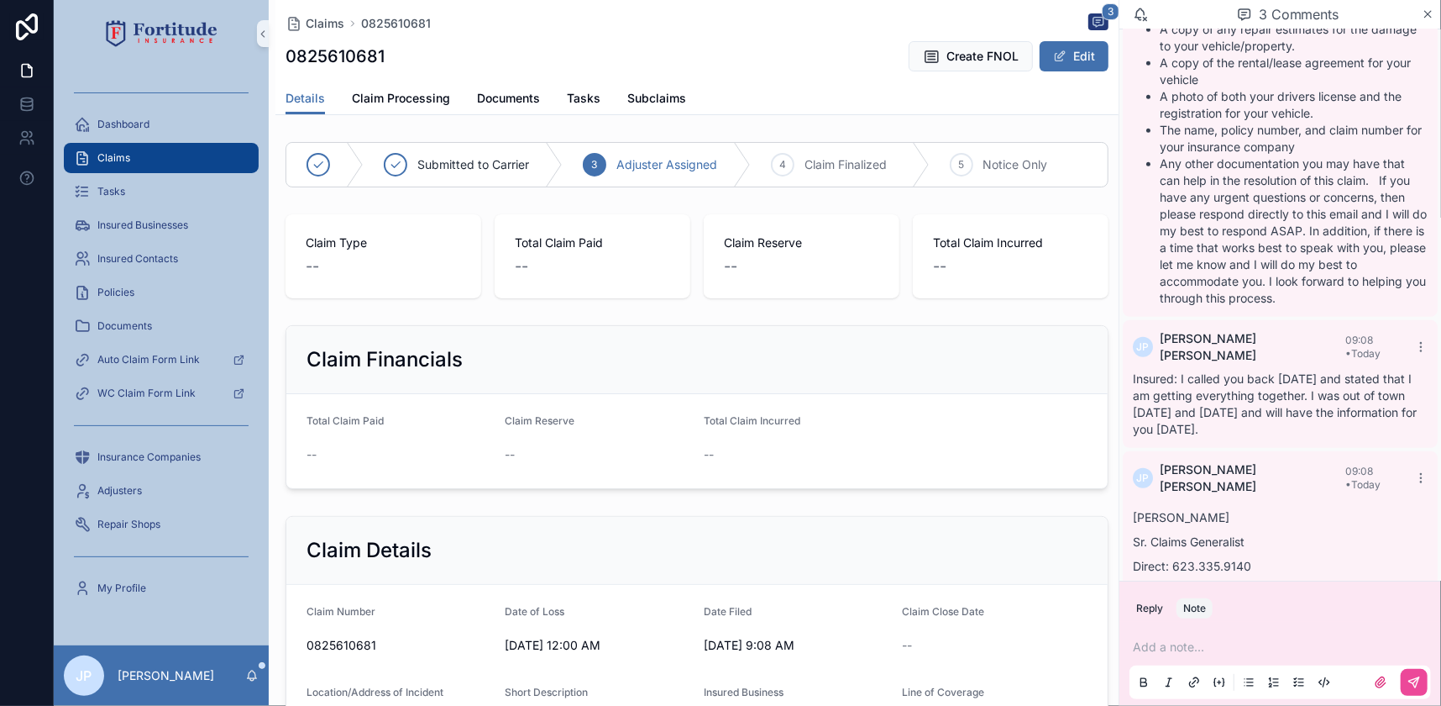
click at [226, 165] on div "Claims" at bounding box center [161, 157] width 175 height 27
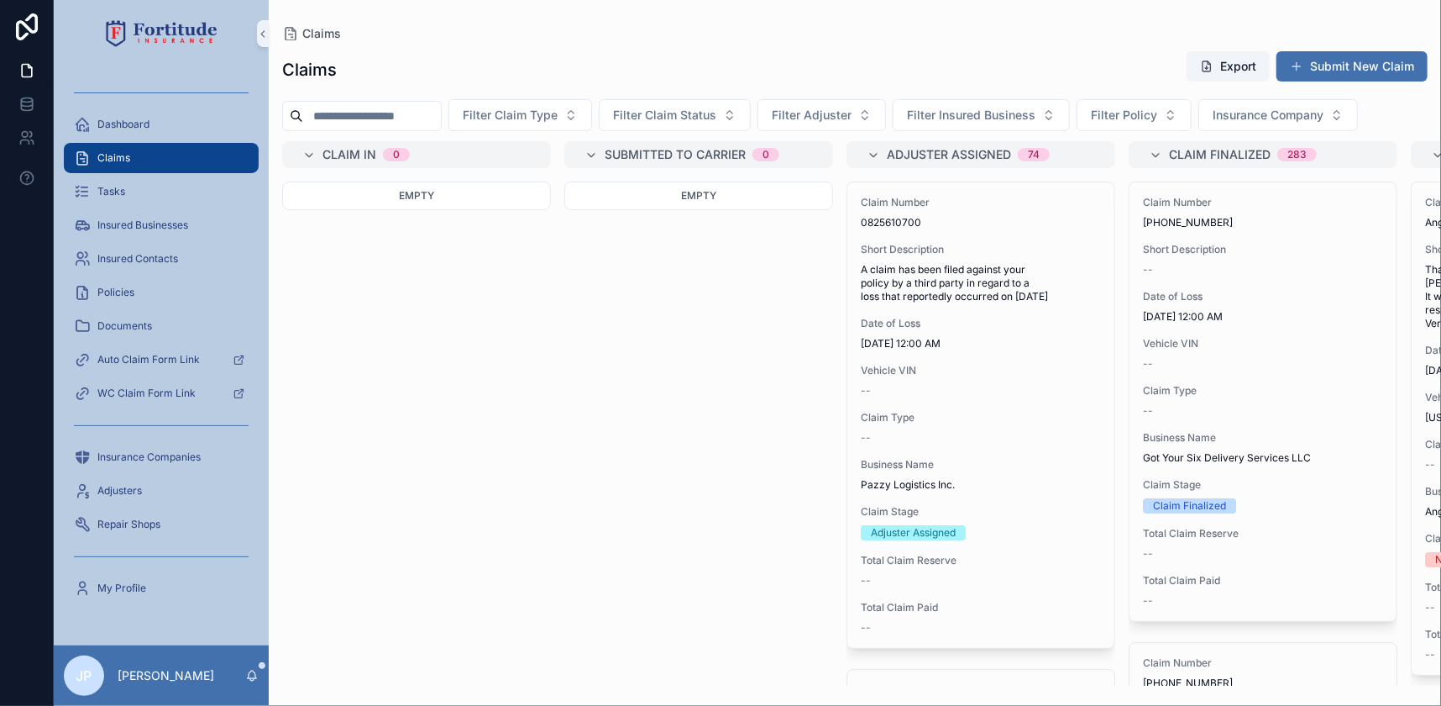
click at [417, 118] on input "scrollable content" at bounding box center [372, 116] width 138 height 24
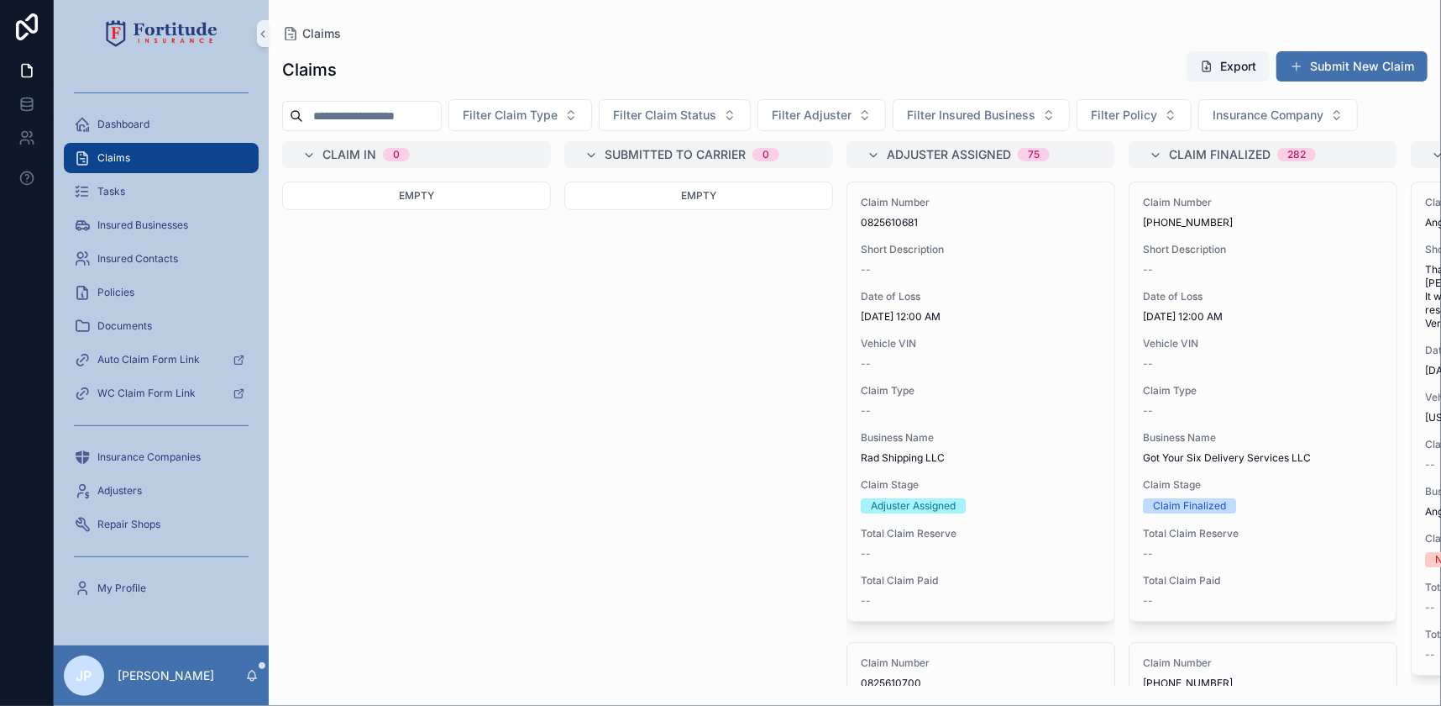
paste input "**********"
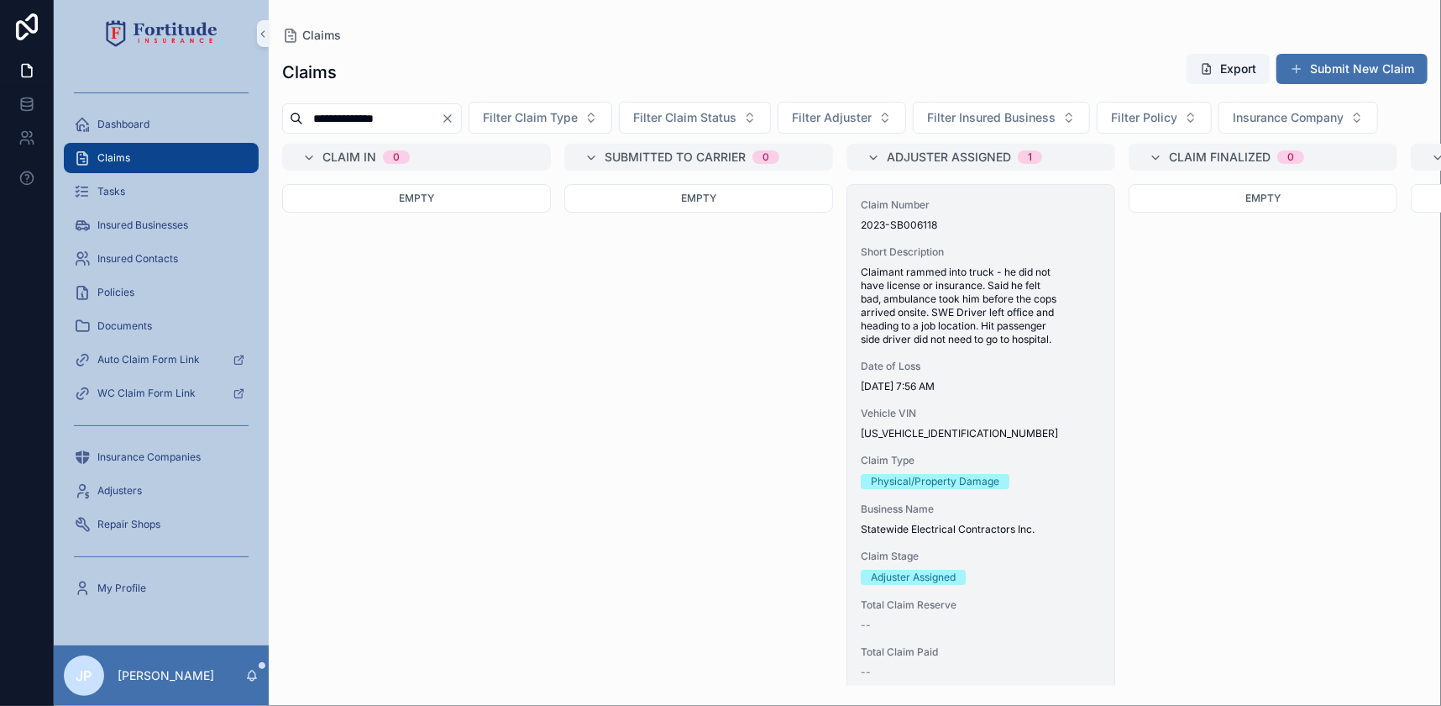
type input "**********"
click at [942, 323] on span "Claimant rammed into truck - he did not have license or insurance. Said he felt…" at bounding box center [981, 305] width 240 height 81
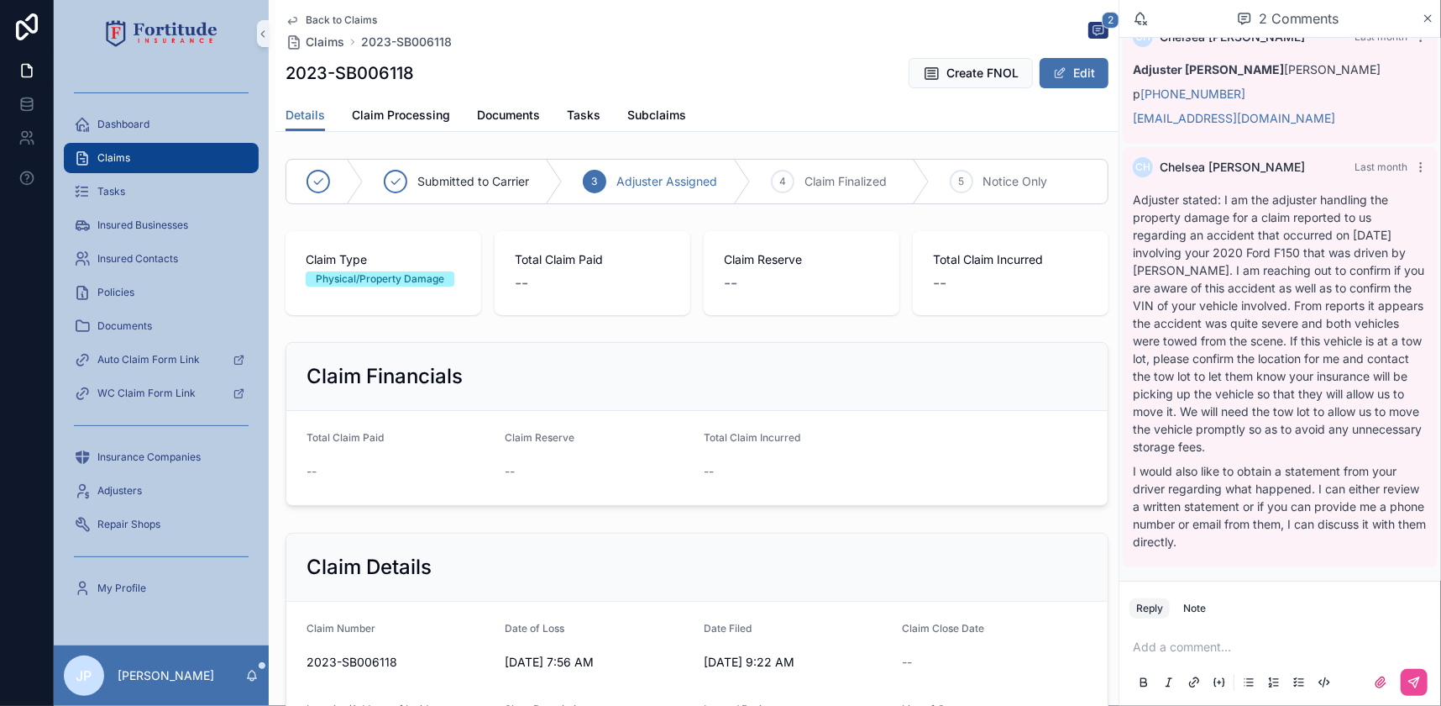
click at [184, 151] on div "Claims" at bounding box center [161, 157] width 175 height 27
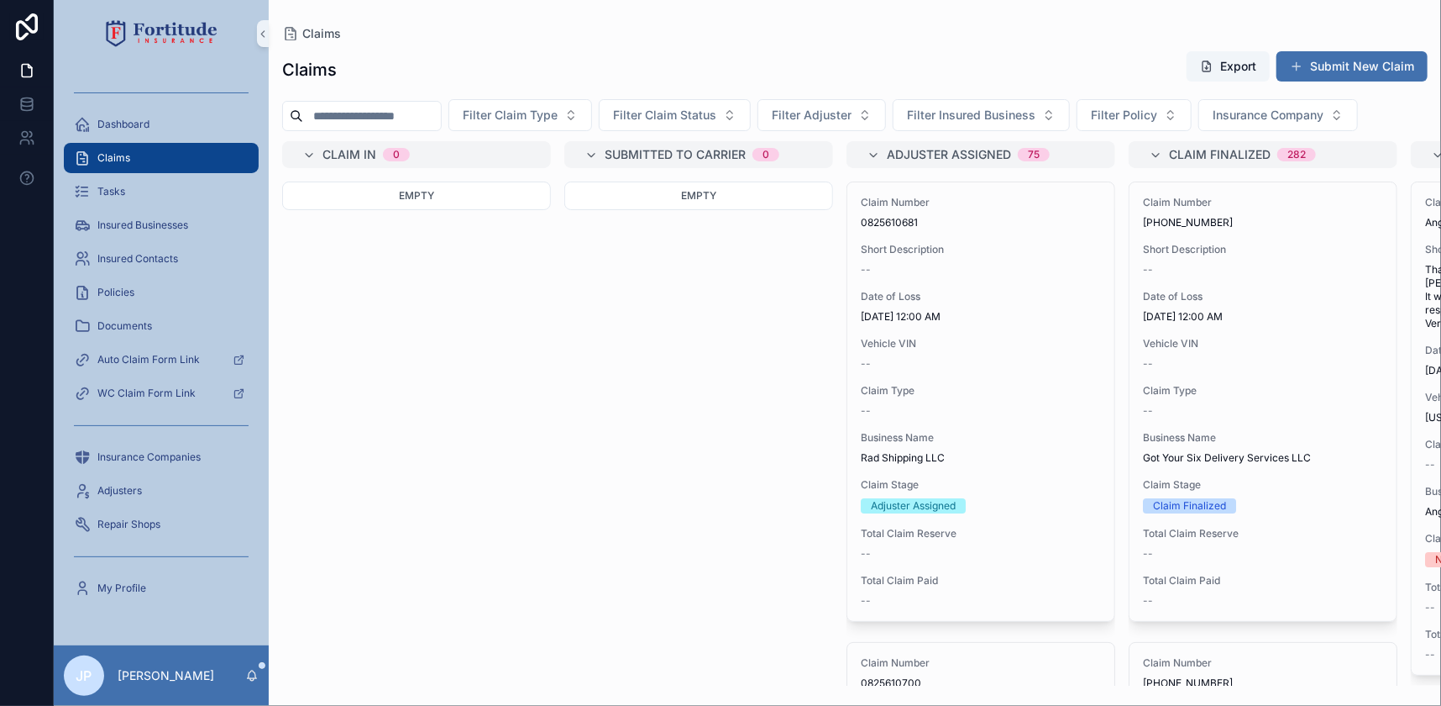
click at [410, 118] on input "scrollable content" at bounding box center [372, 116] width 138 height 24
paste input "**********"
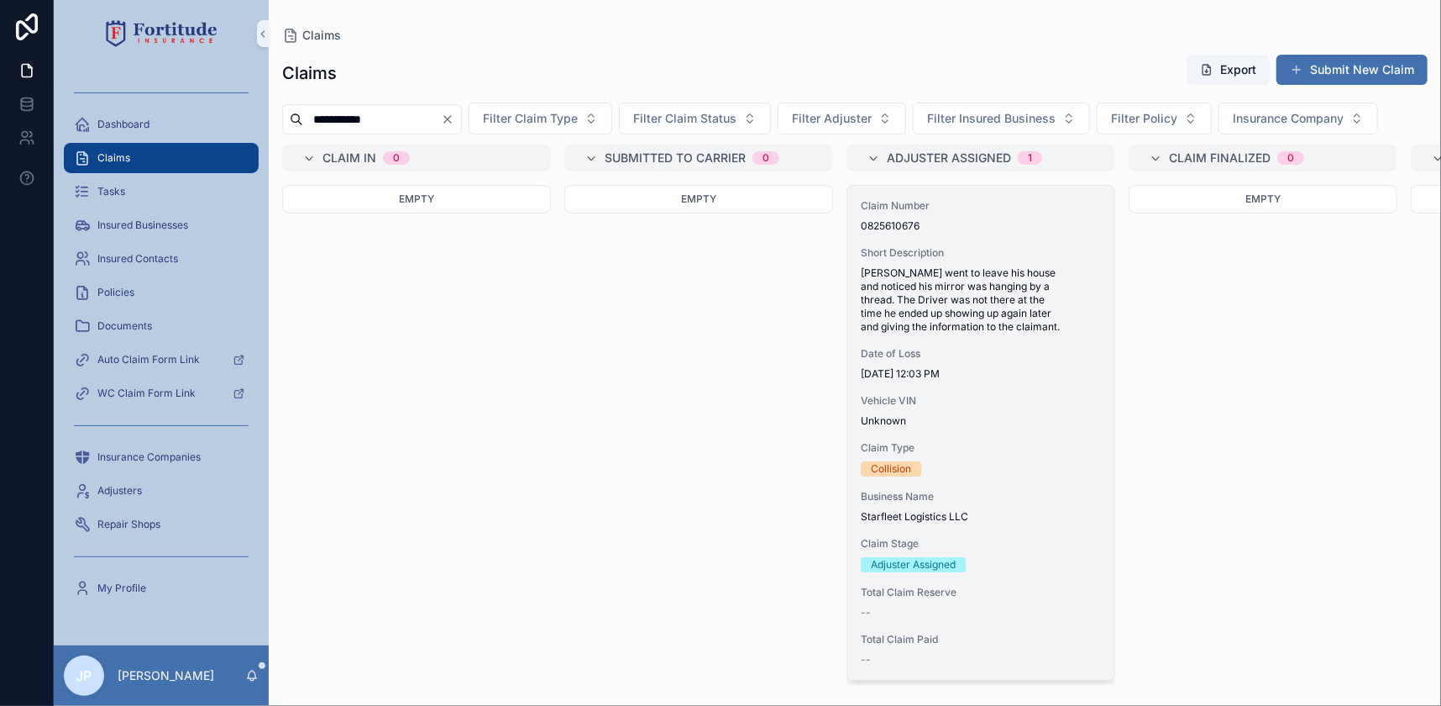
type input "**********"
click at [993, 310] on span "[PERSON_NAME] went to leave his house and noticed his mirror was hanging by a t…" at bounding box center [981, 299] width 240 height 67
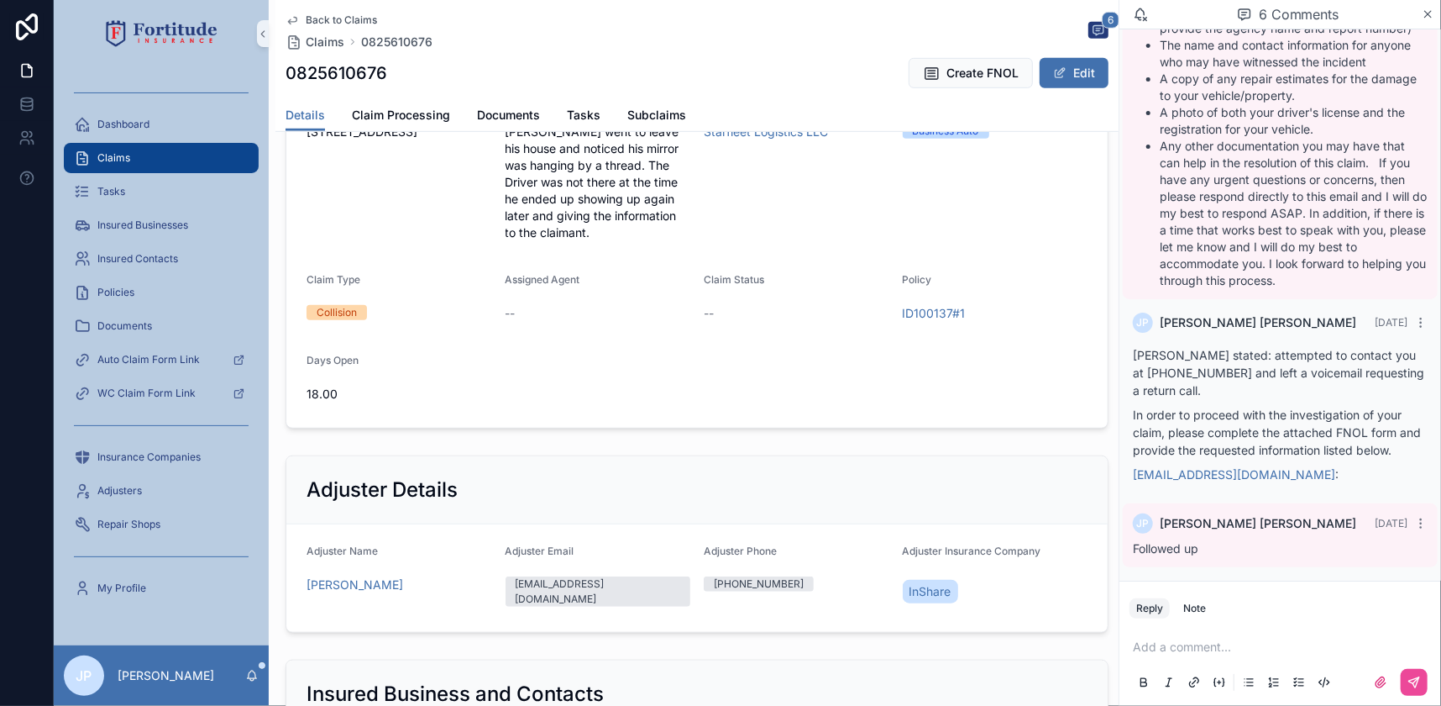
scroll to position [764, 0]
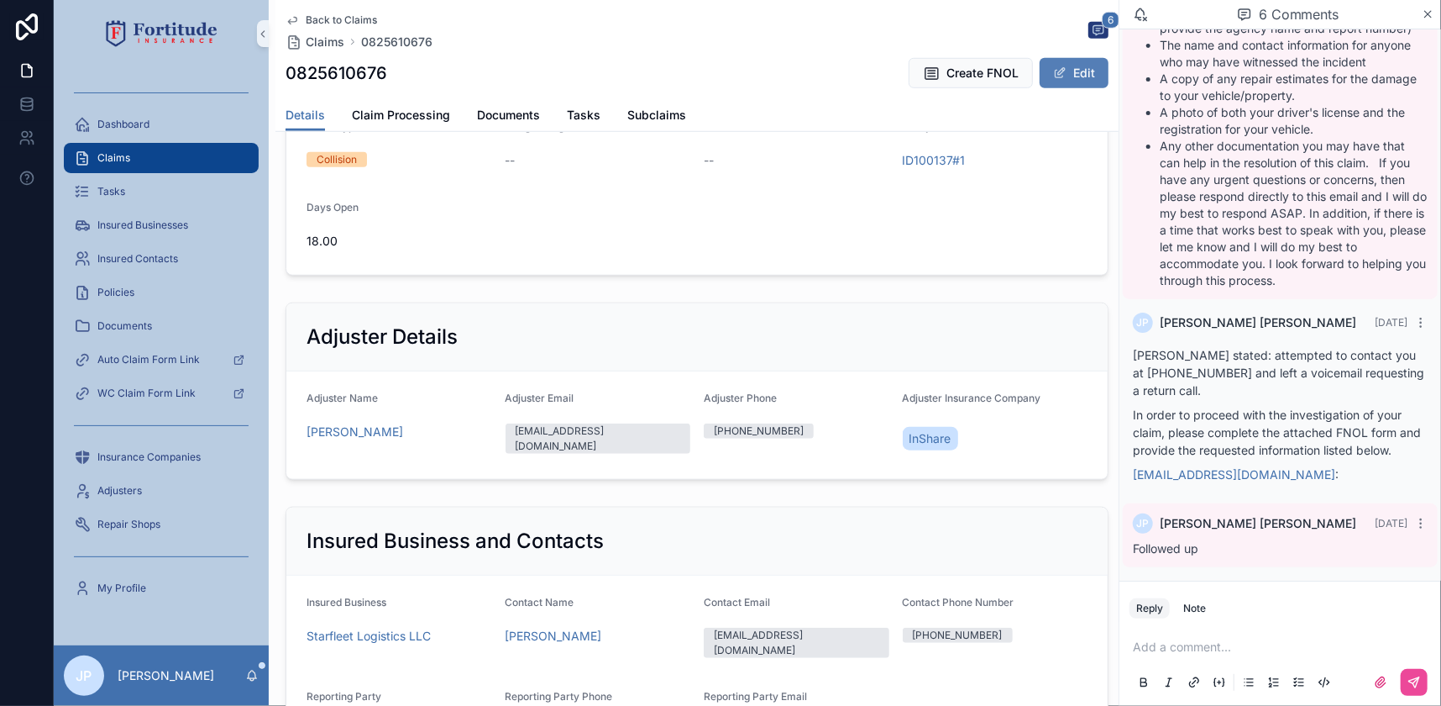
click at [1059, 81] on button "Edit" at bounding box center [1074, 73] width 69 height 30
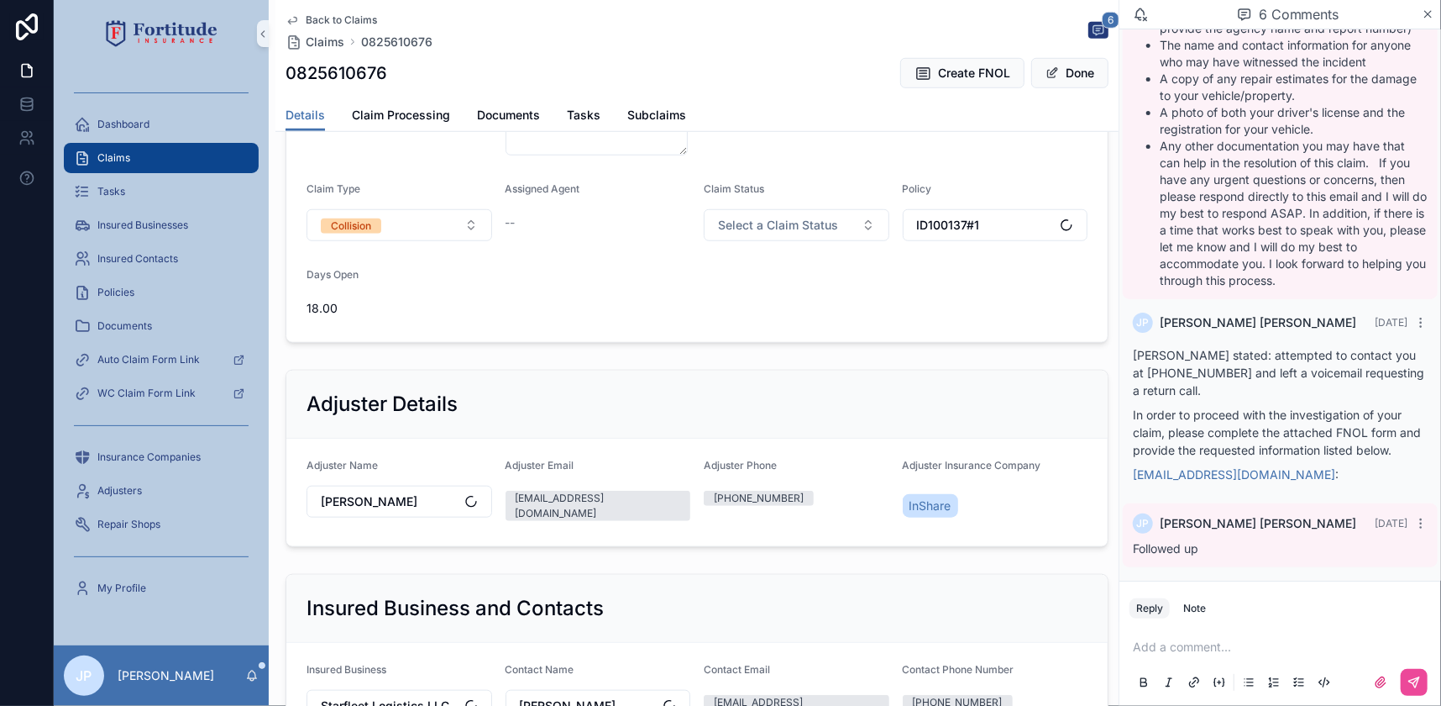
scroll to position [770, 0]
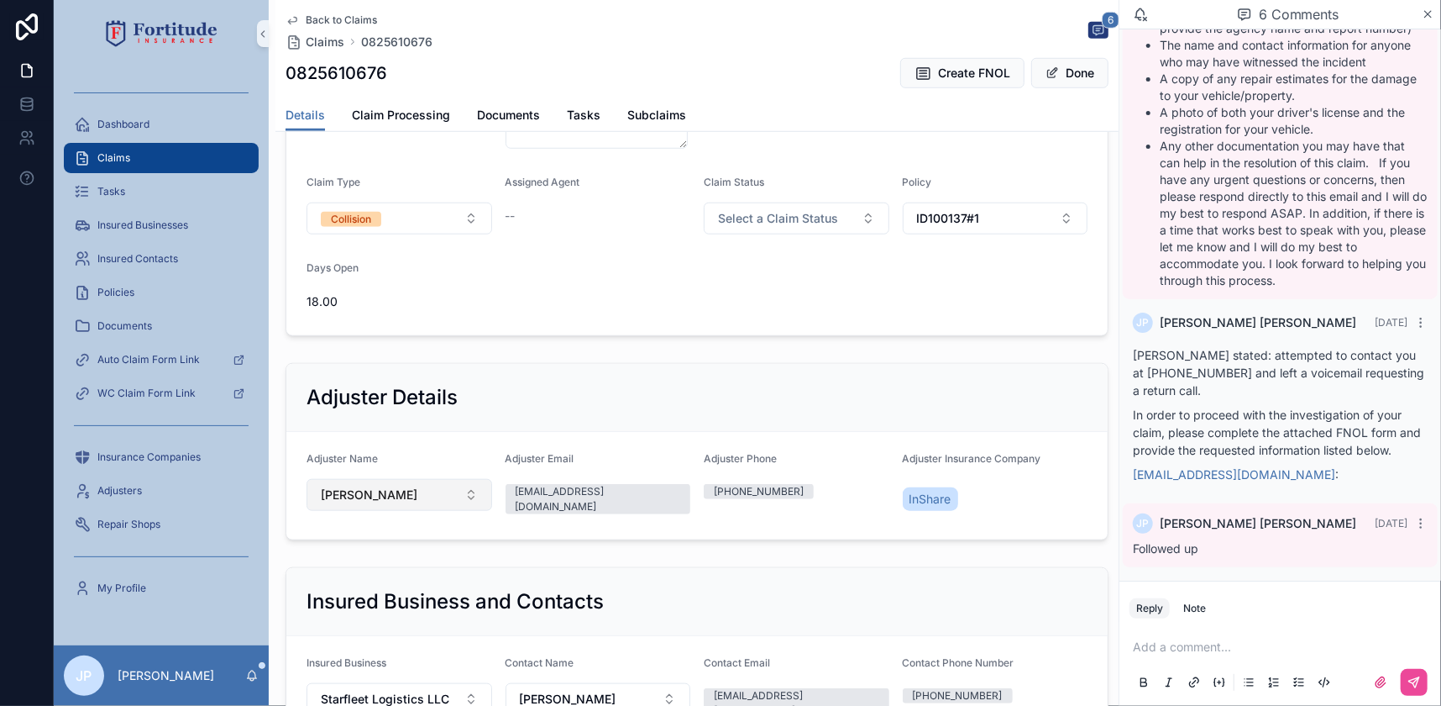
click at [439, 505] on button "[PERSON_NAME]" at bounding box center [400, 495] width 186 height 32
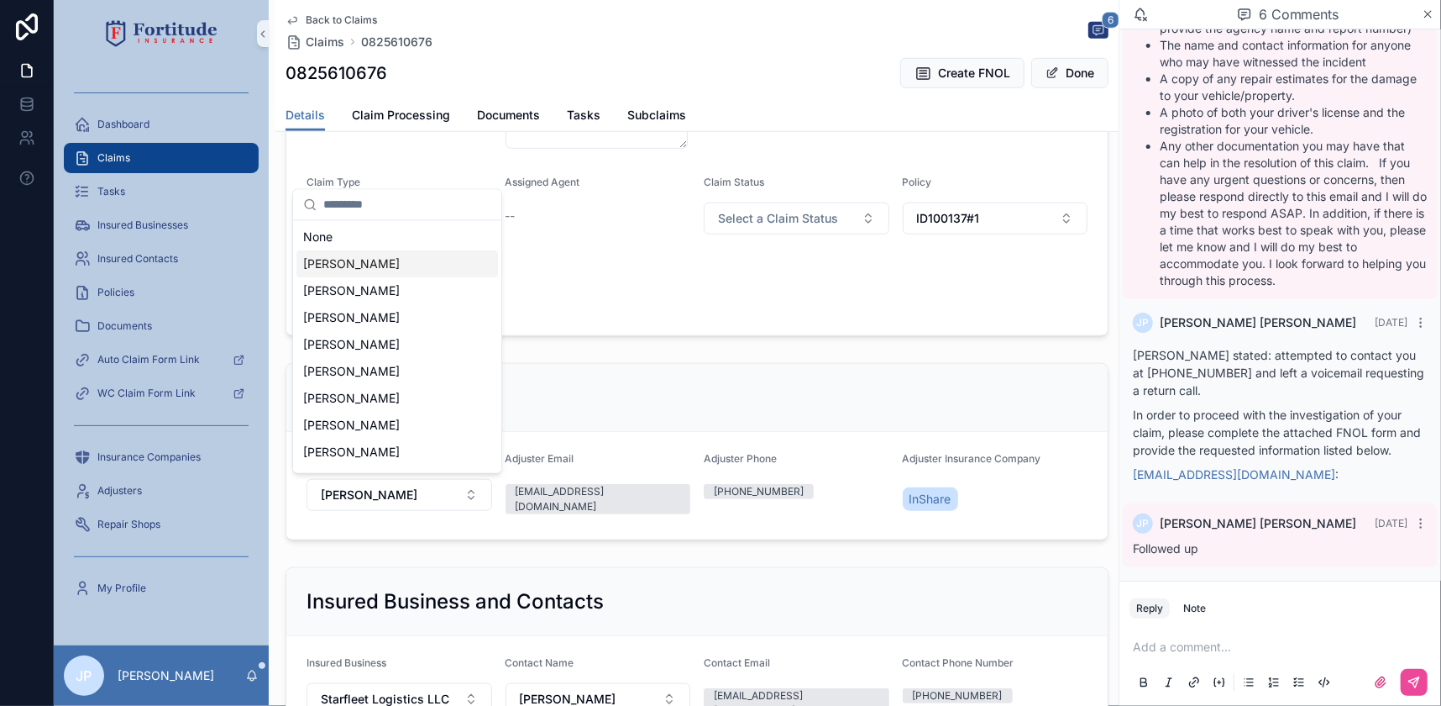
click at [369, 269] on span "[PERSON_NAME]" at bounding box center [351, 264] width 97 height 17
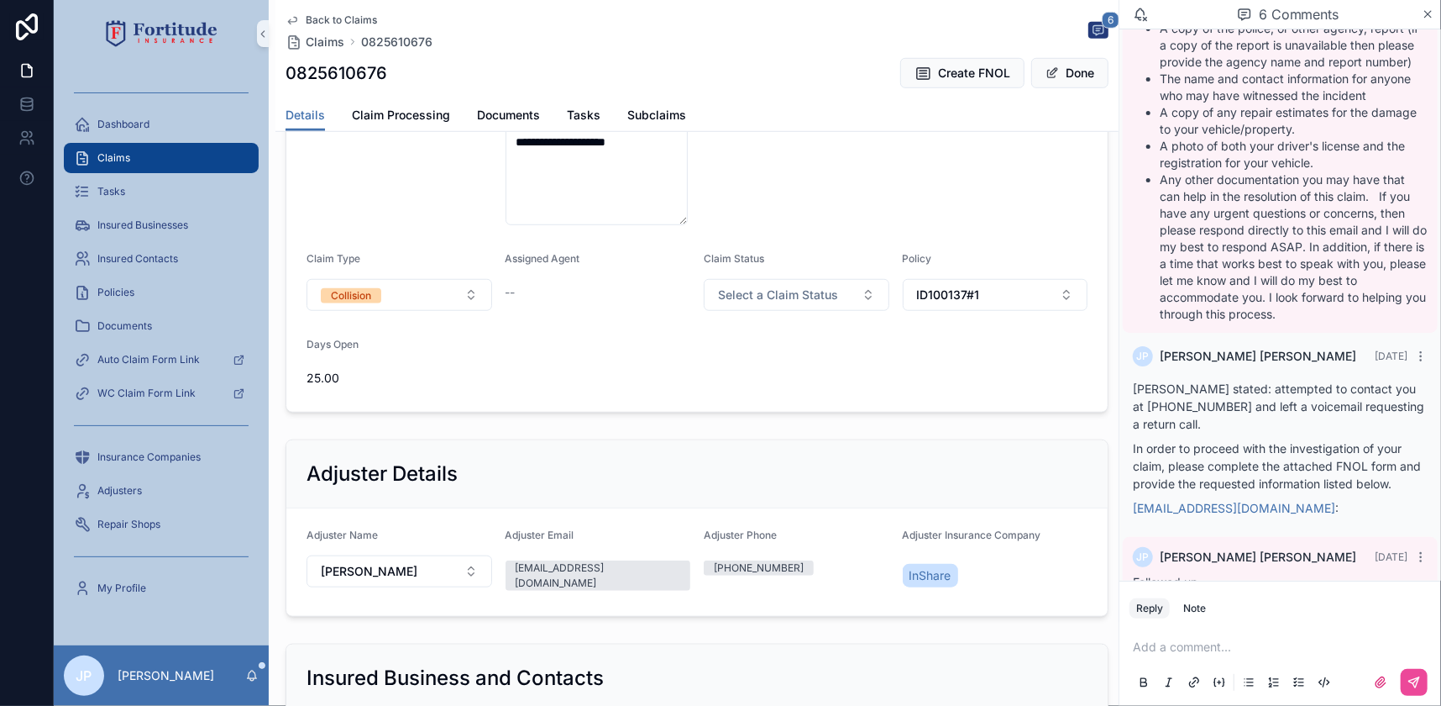
scroll to position [881, 0]
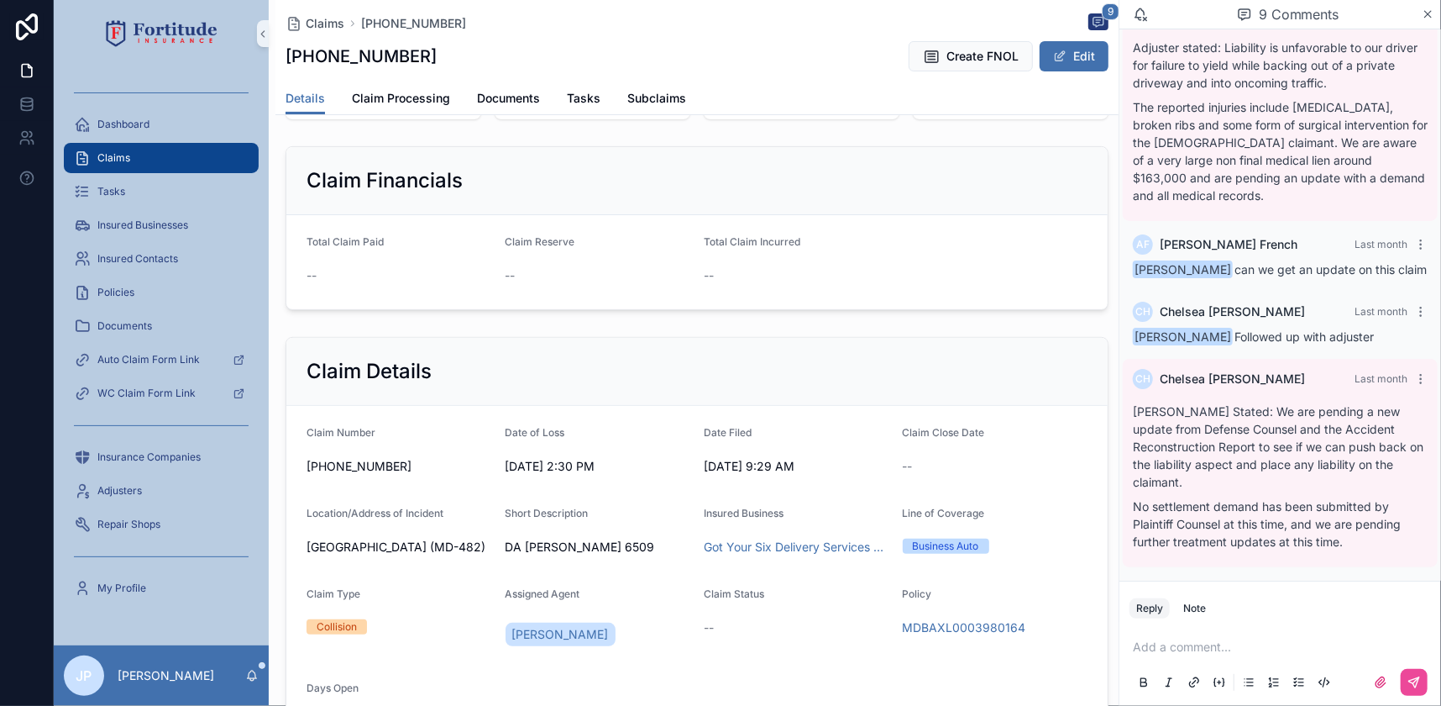
scroll to position [152, 0]
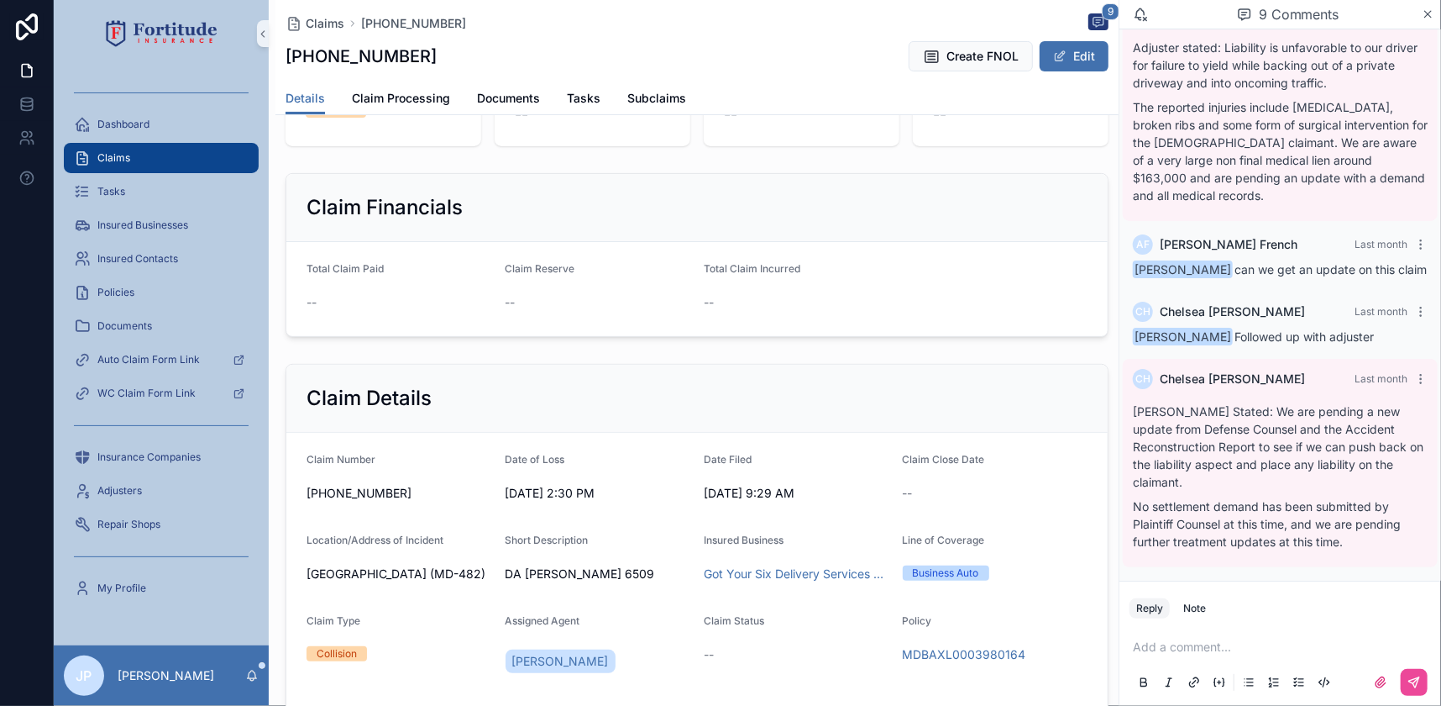
click at [358, 57] on h1 "[PHONE_NUMBER]" at bounding box center [361, 57] width 151 height 24
copy h1 "[PHONE_NUMBER]"
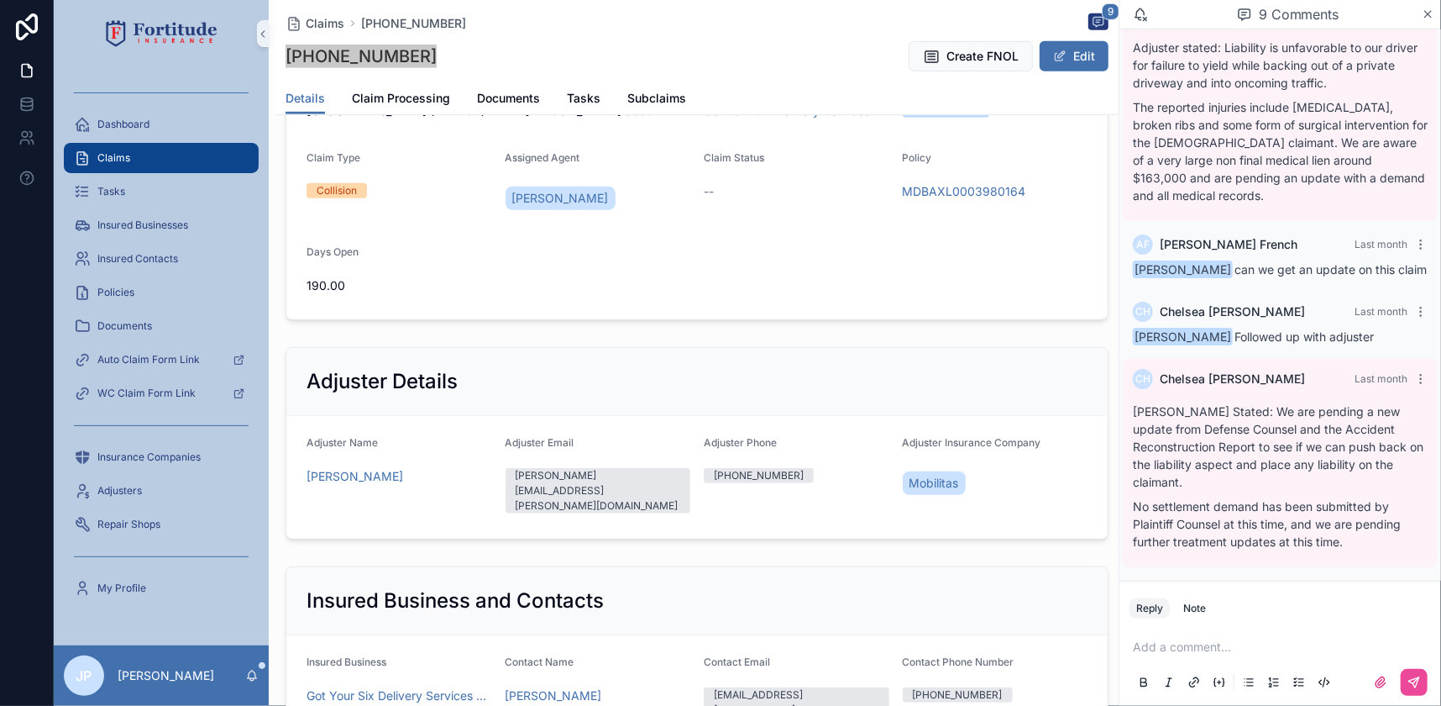
scroll to position [764, 0]
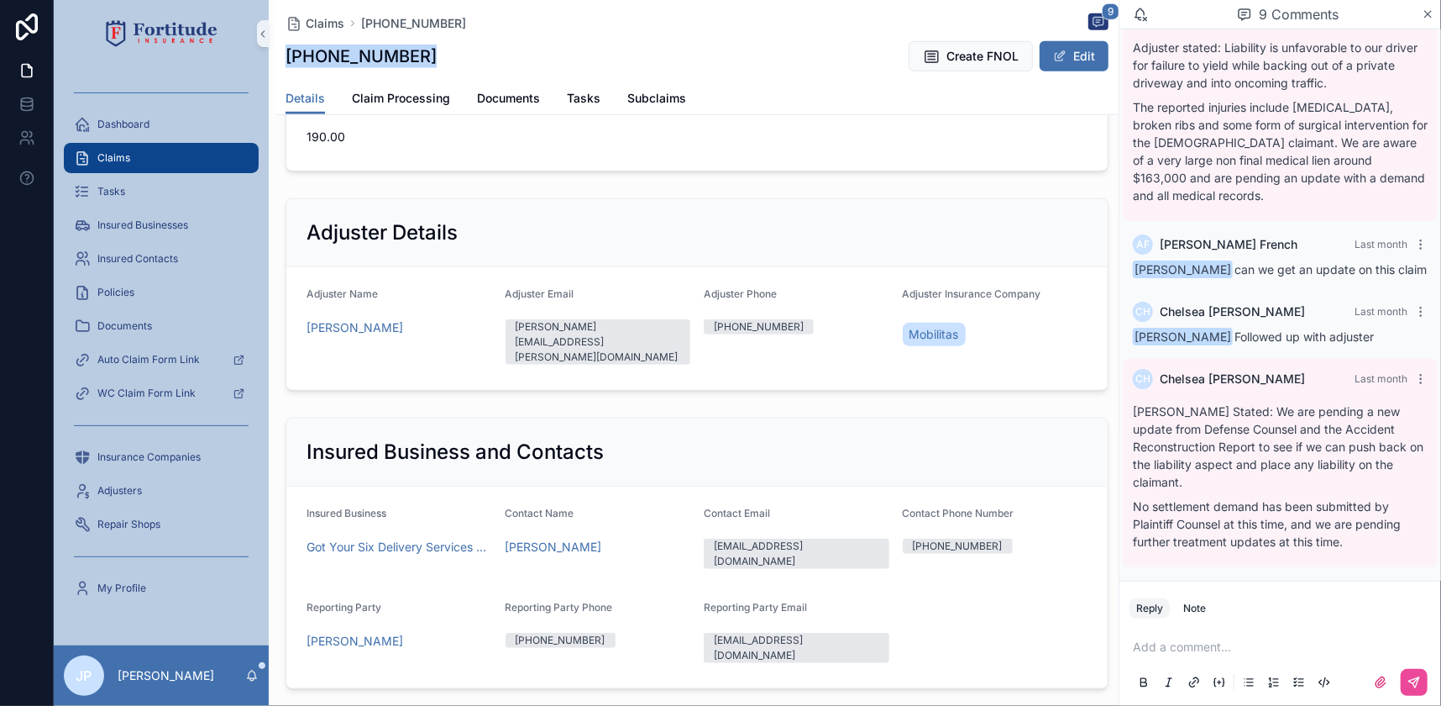
click at [862, 456] on div "Insured Business and Contacts" at bounding box center [697, 451] width 781 height 27
click at [607, 341] on div "dionne.yeager@mobilitasinsurance.com" at bounding box center [598, 341] width 165 height 45
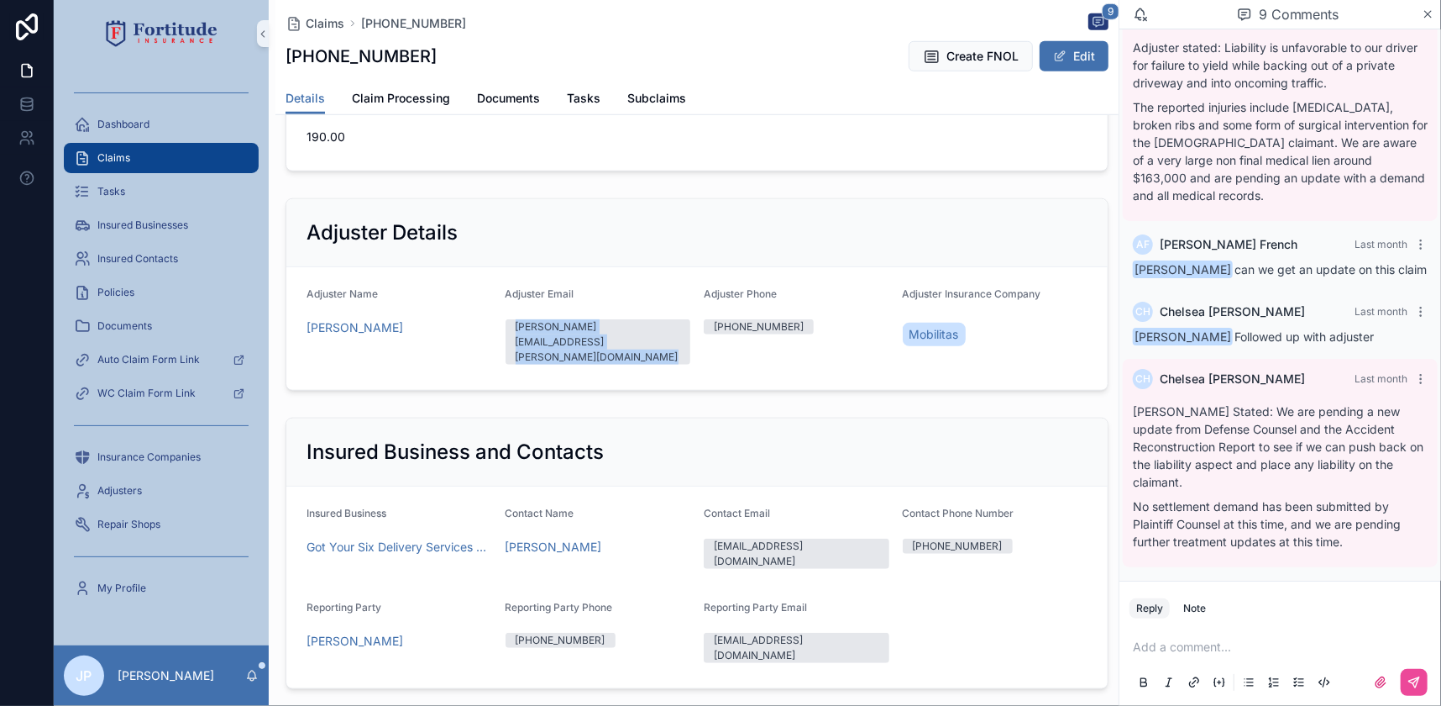
click at [607, 341] on div "dionne.yeager@mobilitasinsurance.com" at bounding box center [598, 341] width 165 height 45
drag, startPoint x: 607, startPoint y: 341, endPoint x: 587, endPoint y: 287, distance: 57.4
click at [587, 287] on form "Adjuster Name Dionne Yeager Adjuster Email dionne.yeager@mobilitasinsurance.com…" at bounding box center [696, 328] width 821 height 123
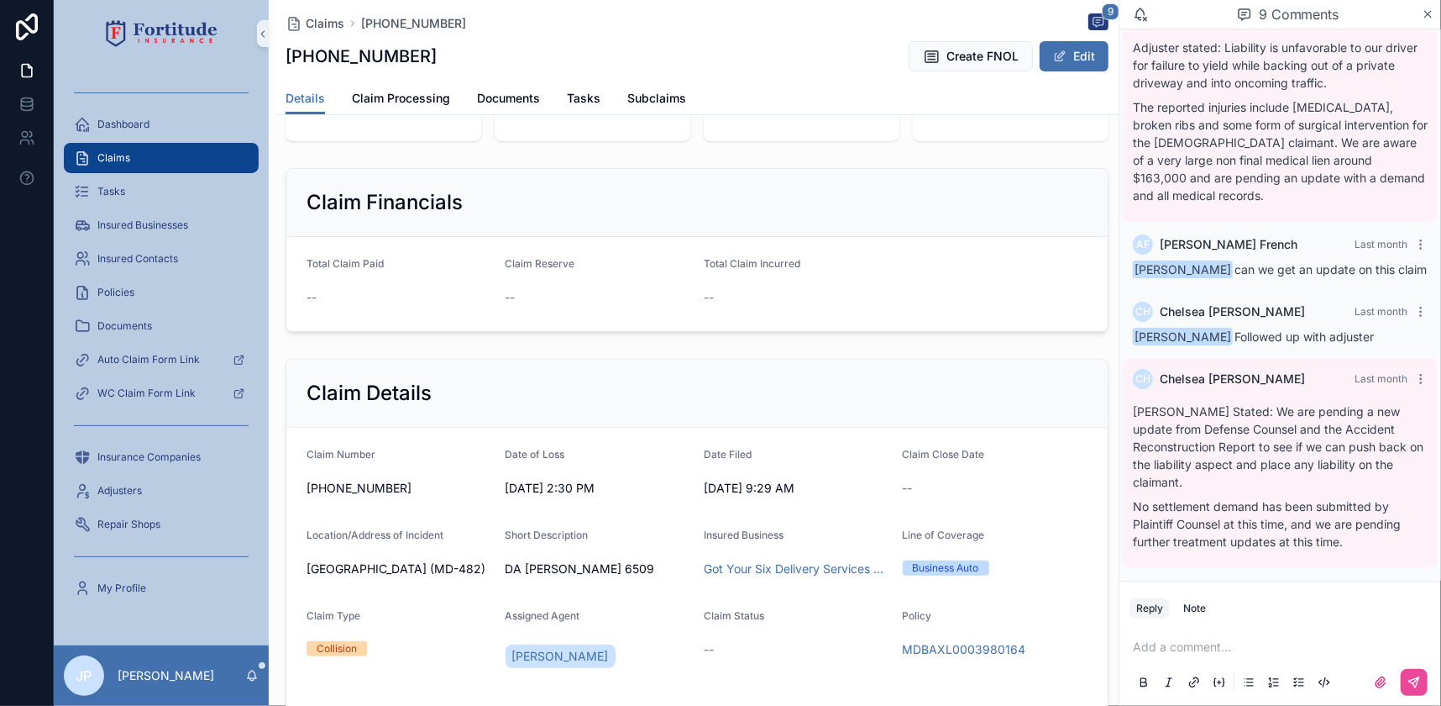
scroll to position [0, 0]
